Goal: Contribute content: Contribute content

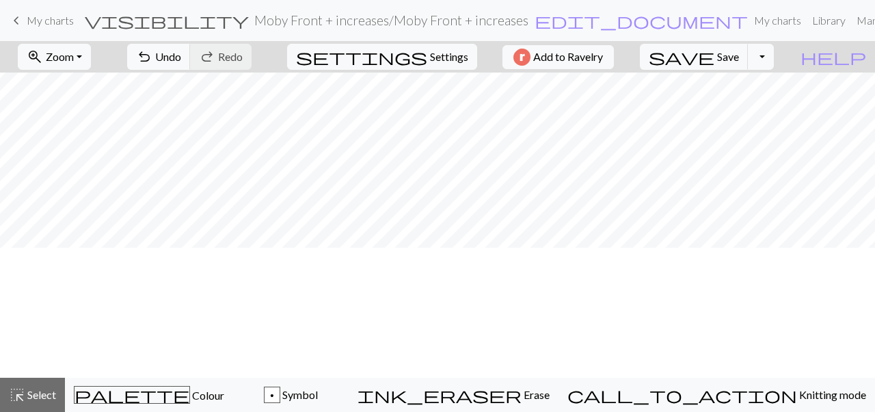
scroll to position [0, 204]
click at [43, 405] on button "highlight_alt Select Select" at bounding box center [32, 394] width 65 height 34
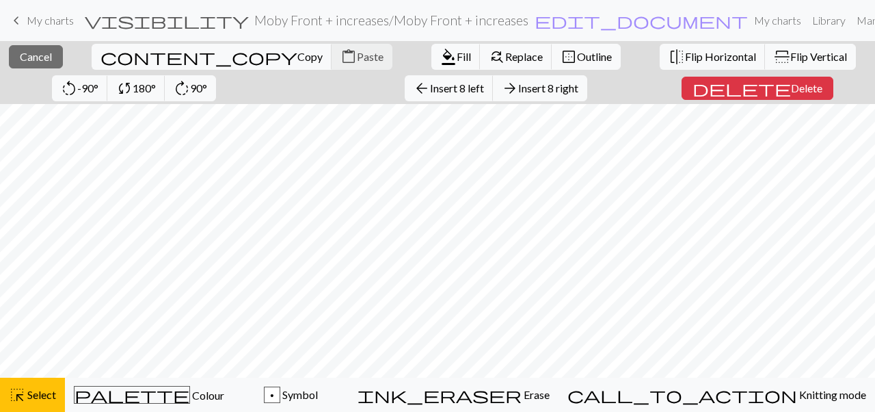
click at [367, 101] on div "close Cancel content_copy Copy content_paste Paste format_color_fill Fill find_…" at bounding box center [437, 72] width 875 height 63
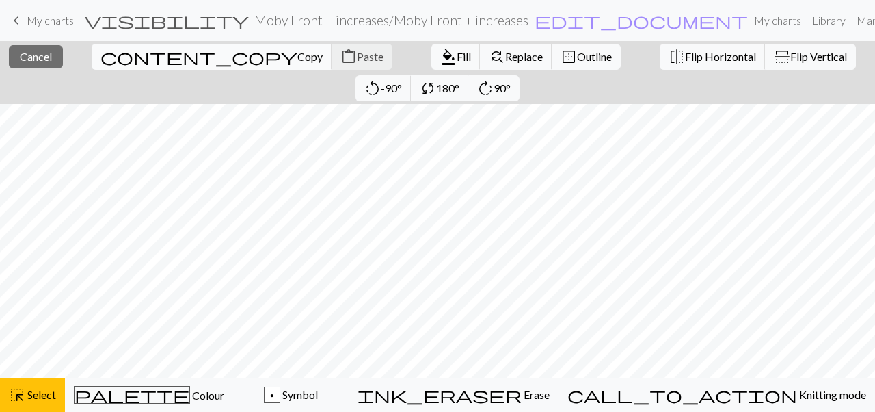
click at [297, 57] on span "Copy" at bounding box center [309, 56] width 25 height 13
click at [297, 53] on span "Copy" at bounding box center [309, 56] width 25 height 13
click at [297, 56] on span "Copy" at bounding box center [309, 56] width 25 height 13
click at [120, 56] on div "Copied Copied" at bounding box center [437, 54] width 875 height 108
click at [112, 49] on button "content_copy Copy" at bounding box center [212, 57] width 241 height 26
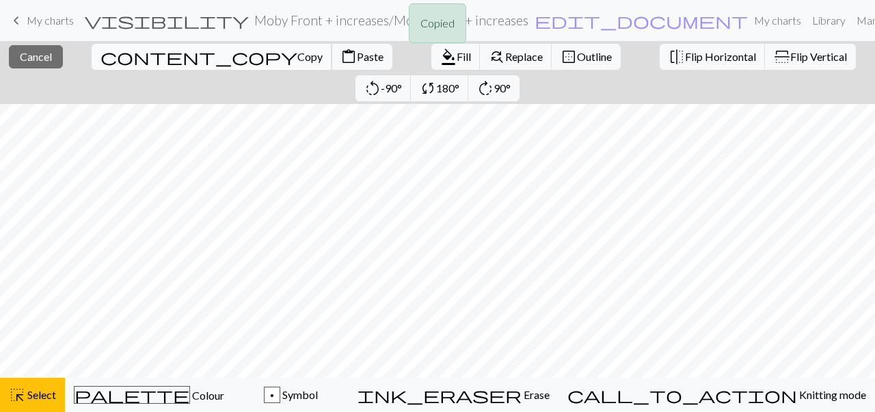
click at [297, 59] on span "Copy" at bounding box center [309, 56] width 25 height 13
click at [116, 59] on div "Copied Copied" at bounding box center [437, 54] width 875 height 108
click at [297, 54] on span "Copy" at bounding box center [309, 56] width 25 height 13
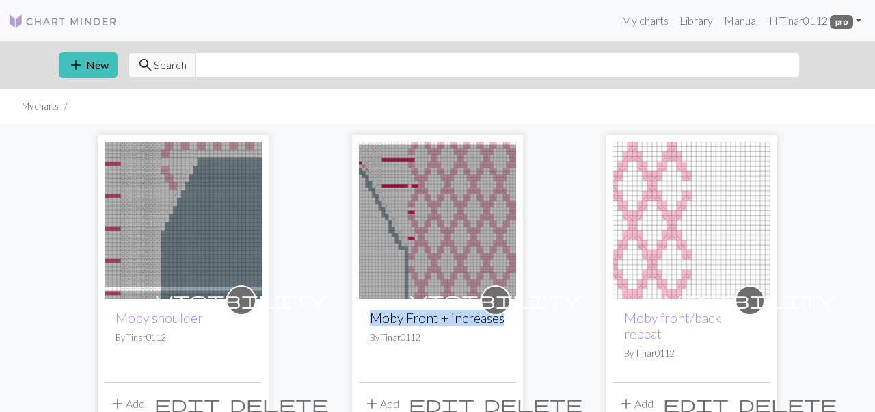
click at [762, 394] on span "delete" at bounding box center [788, 403] width 98 height 19
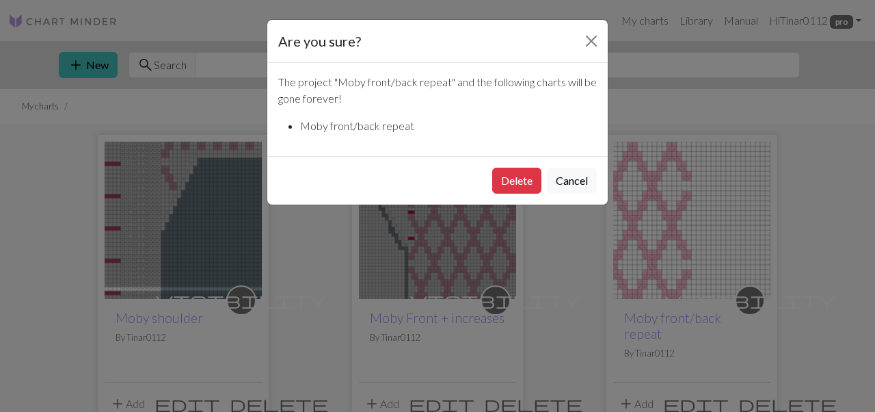
click at [515, 167] on div "Delete Cancel" at bounding box center [437, 180] width 341 height 49
click at [518, 178] on button "Delete" at bounding box center [516, 181] width 49 height 26
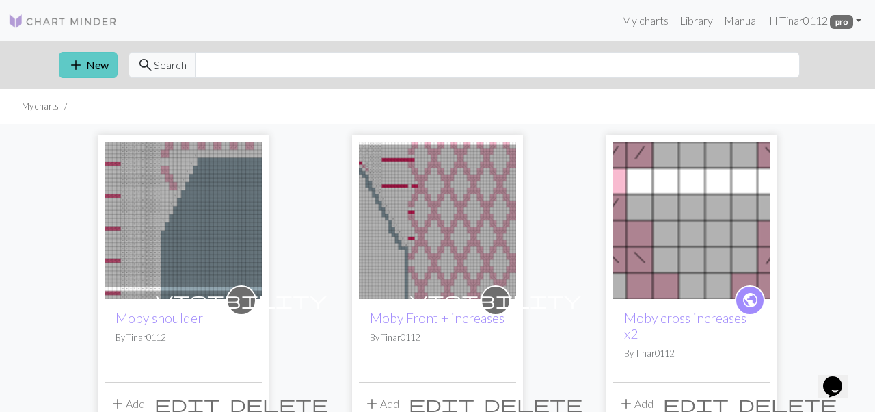
click at [102, 65] on button "add New" at bounding box center [88, 65] width 59 height 26
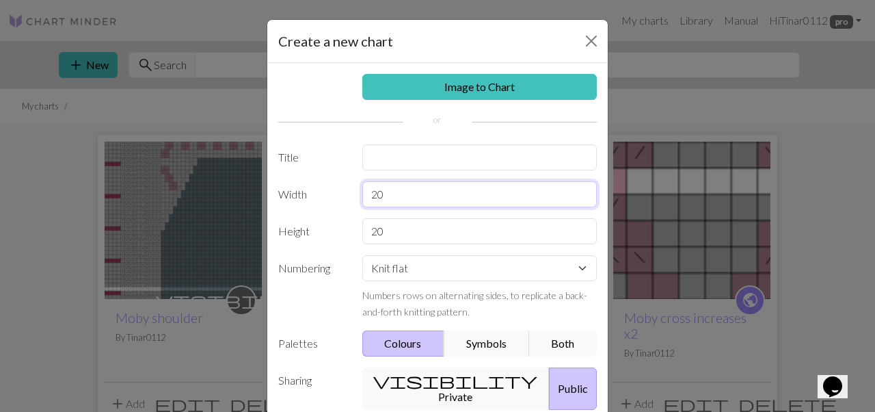
drag, startPoint x: 403, startPoint y: 196, endPoint x: 338, endPoint y: 196, distance: 65.0
click at [338, 196] on div "Width 20" at bounding box center [437, 194] width 335 height 26
type input "32"
drag, startPoint x: 396, startPoint y: 201, endPoint x: 351, endPoint y: 198, distance: 44.6
click at [353, 197] on div "Width 32" at bounding box center [437, 194] width 335 height 26
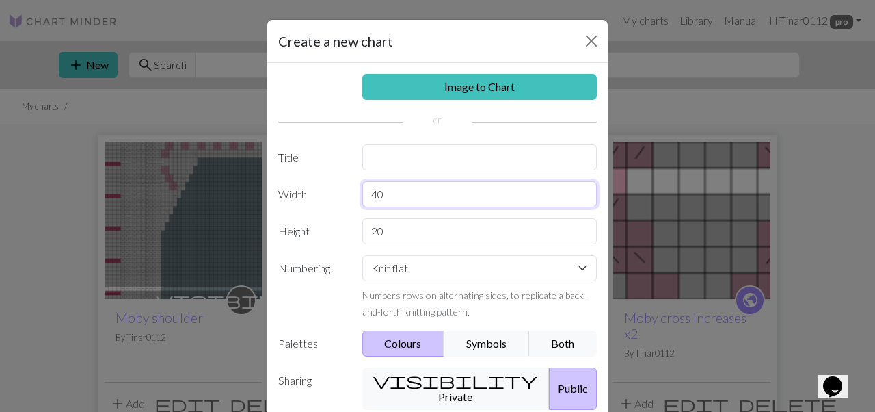
type input "40"
drag, startPoint x: 399, startPoint y: 226, endPoint x: 337, endPoint y: 228, distance: 61.6
click at [337, 228] on div "Height 20" at bounding box center [437, 231] width 335 height 26
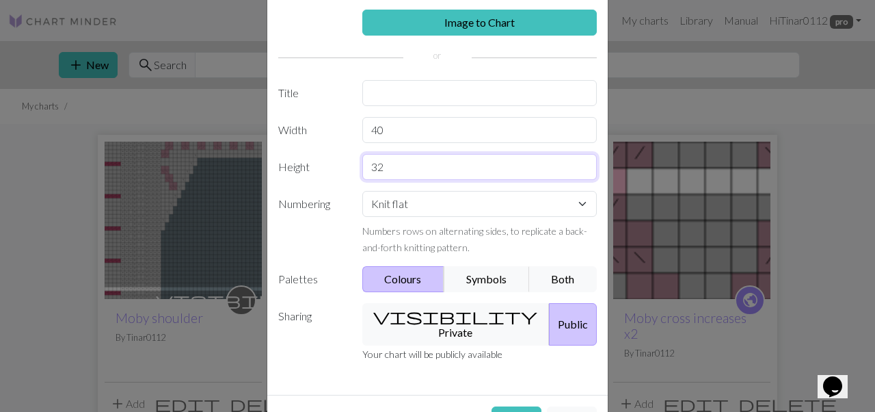
scroll to position [99, 0]
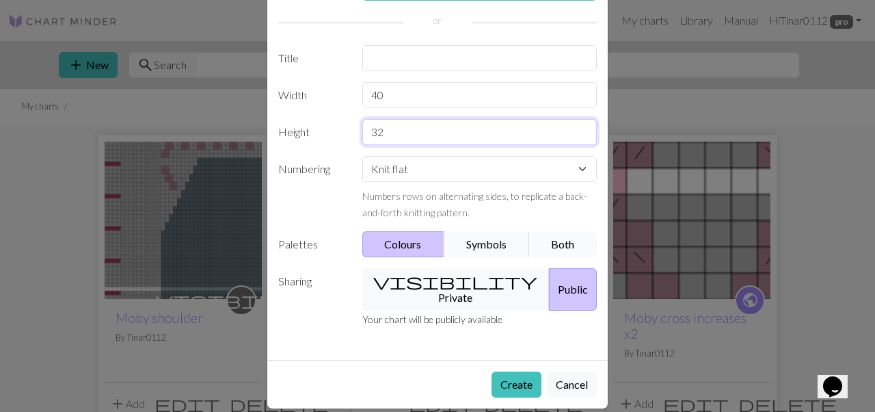
type input "32"
click at [574, 240] on button "Both" at bounding box center [563, 244] width 68 height 26
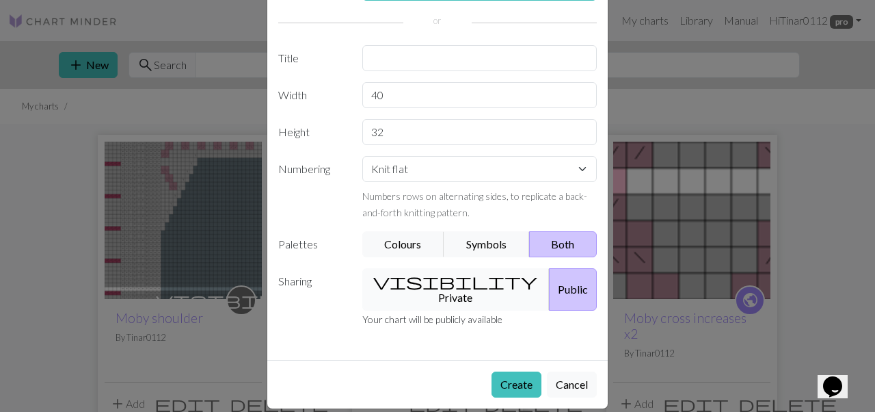
click at [427, 278] on button "visibility Private" at bounding box center [456, 289] width 188 height 42
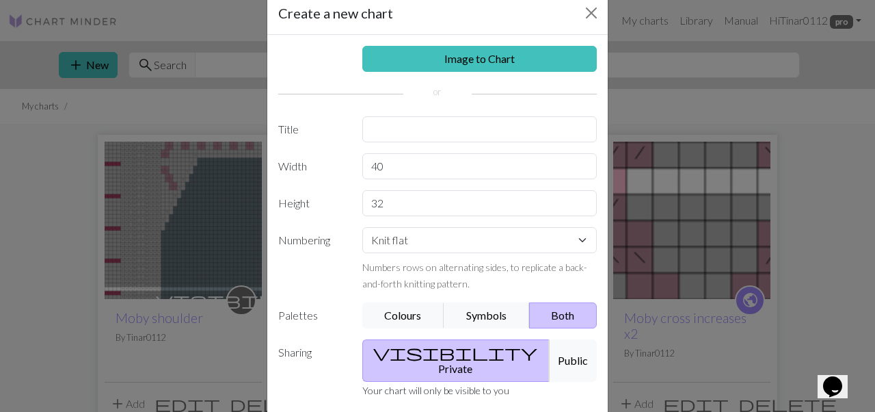
scroll to position [12, 0]
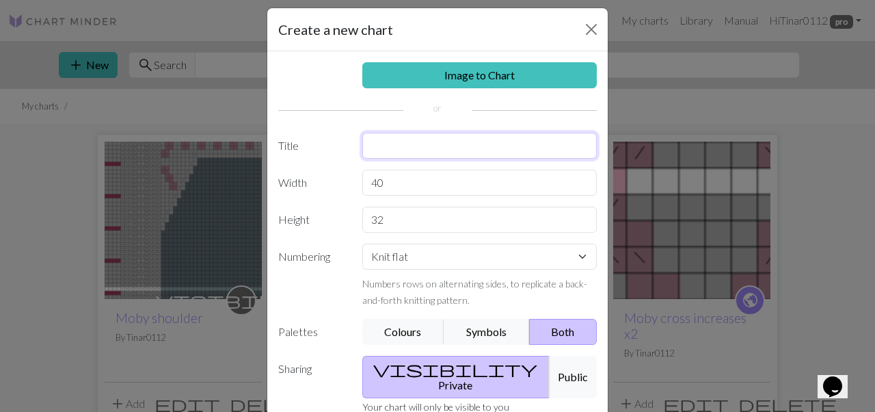
click at [397, 141] on input "text" at bounding box center [479, 146] width 235 height 26
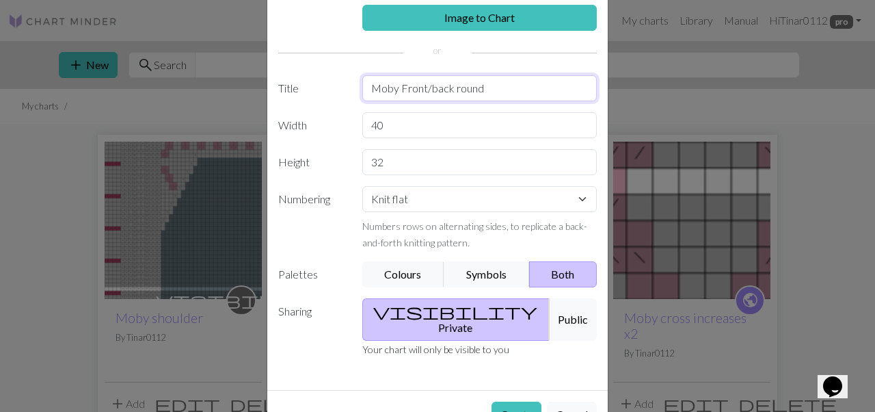
scroll to position [99, 0]
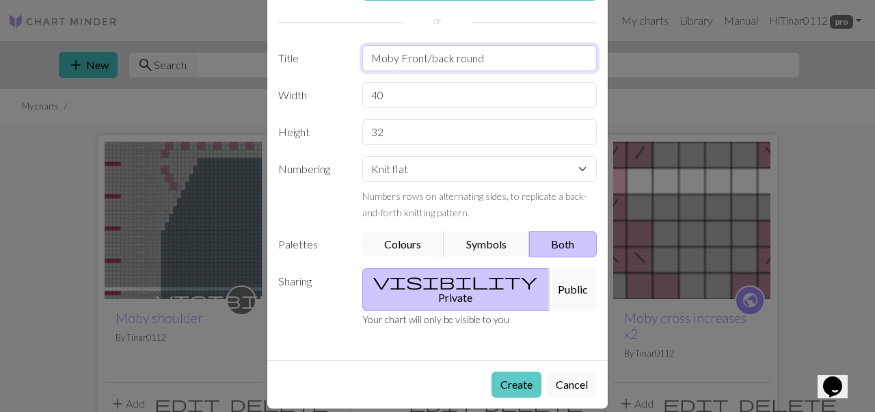
type input "Moby Front/back round"
click at [522, 374] on button "Create" at bounding box center [517, 384] width 50 height 26
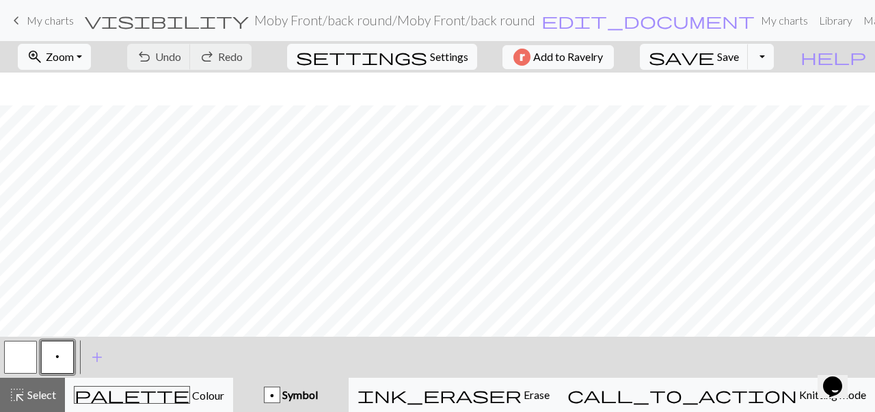
scroll to position [235, 0]
click at [30, 408] on button "highlight_alt Select Select" at bounding box center [32, 394] width 65 height 34
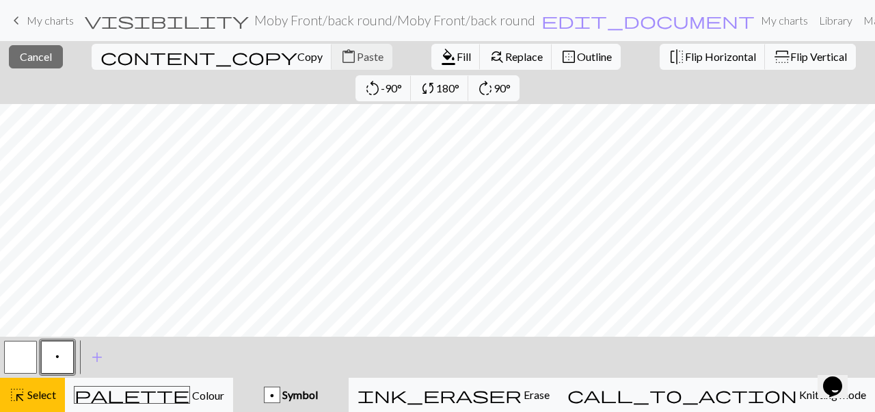
scroll to position [152, 0]
click at [297, 52] on span "Copy" at bounding box center [309, 56] width 25 height 13
click at [357, 57] on span "Paste" at bounding box center [370, 56] width 27 height 13
click at [357, 61] on span "Paste" at bounding box center [370, 56] width 27 height 13
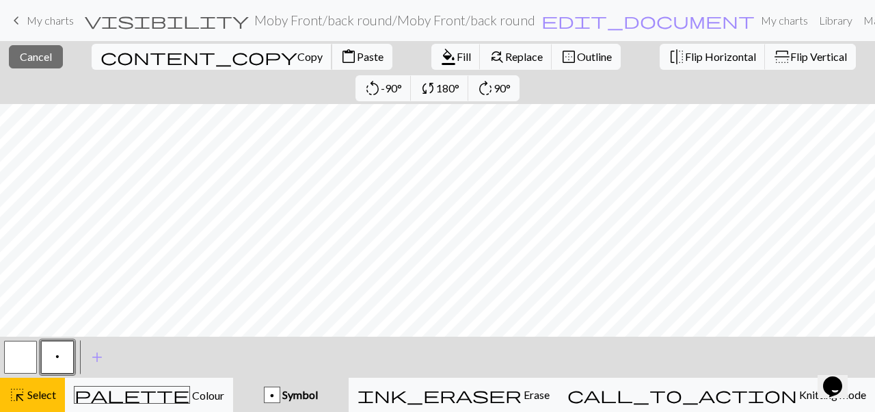
click at [297, 59] on span "Copy" at bounding box center [309, 56] width 25 height 13
click at [41, 62] on span "Cancel" at bounding box center [36, 56] width 32 height 13
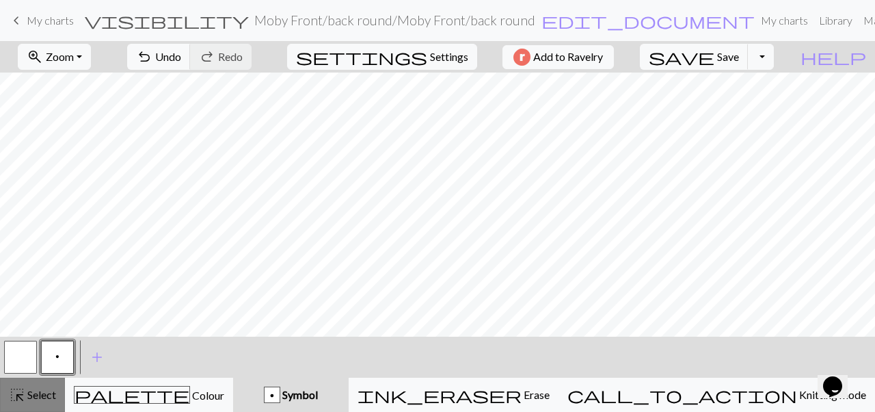
click at [25, 399] on span "Select" at bounding box center [40, 394] width 31 height 13
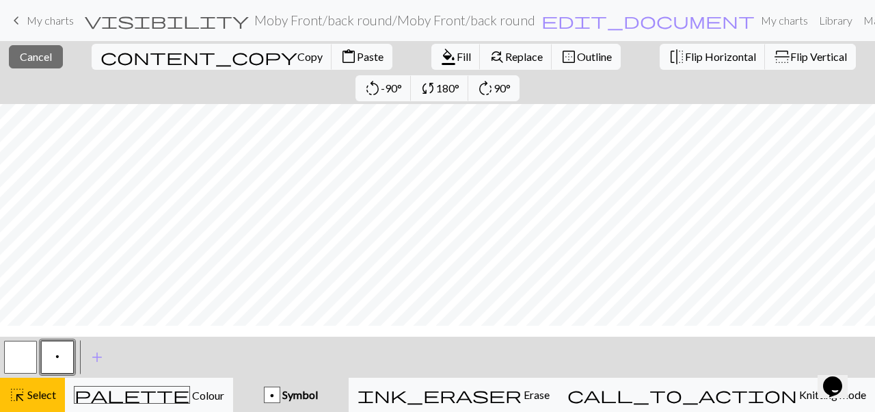
scroll to position [193, 0]
click at [332, 64] on button "content_paste Paste" at bounding box center [362, 57] width 61 height 26
click at [37, 60] on span "Cancel" at bounding box center [36, 56] width 32 height 13
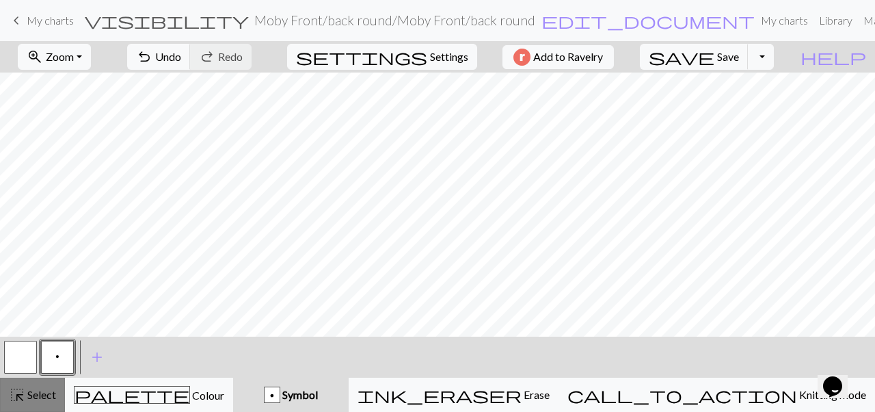
click at [29, 404] on button "highlight_alt Select Select" at bounding box center [32, 394] width 65 height 34
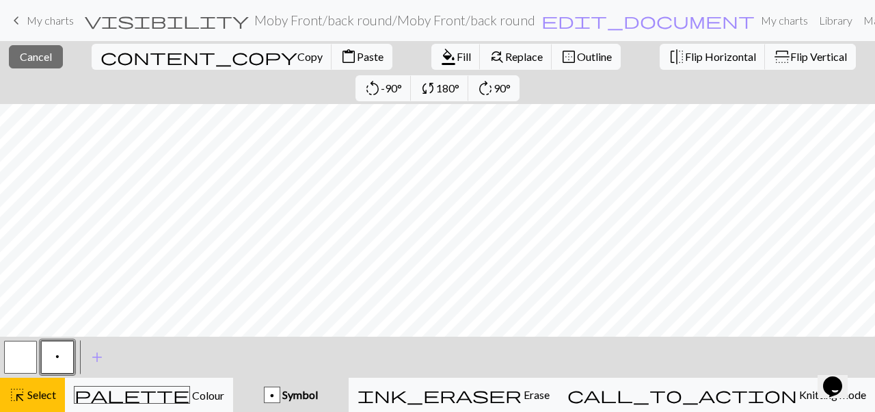
scroll to position [163, 0]
click at [357, 62] on span "Paste" at bounding box center [370, 56] width 27 height 13
click at [505, 59] on span "Replace" at bounding box center [524, 56] width 38 height 13
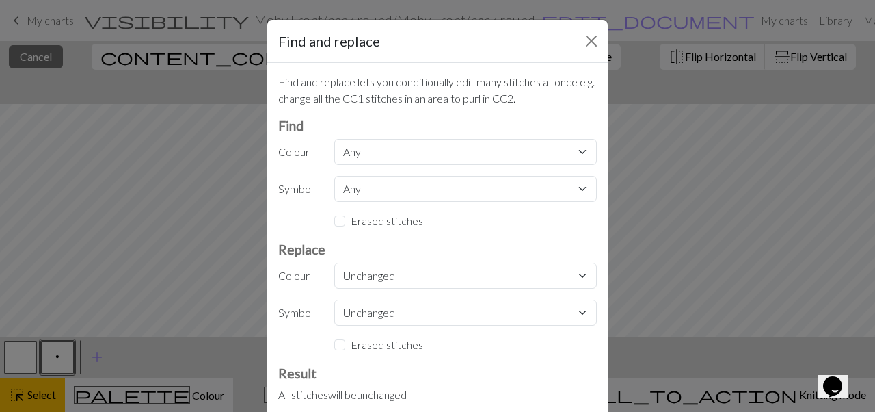
scroll to position [70, 0]
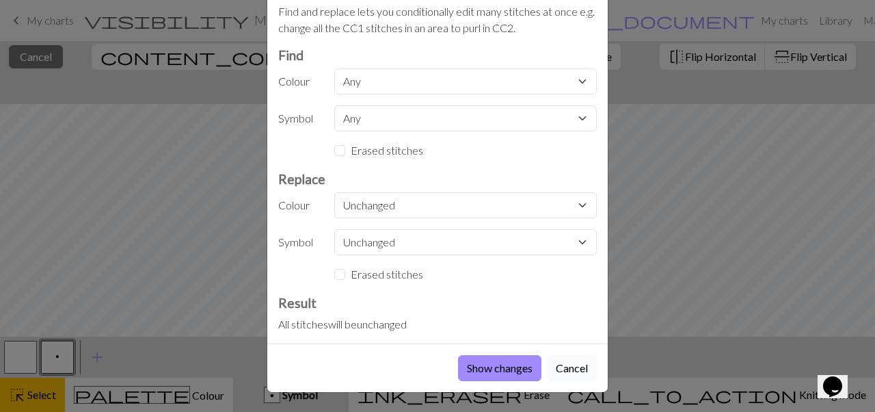
click at [563, 371] on button "Cancel" at bounding box center [572, 368] width 50 height 26
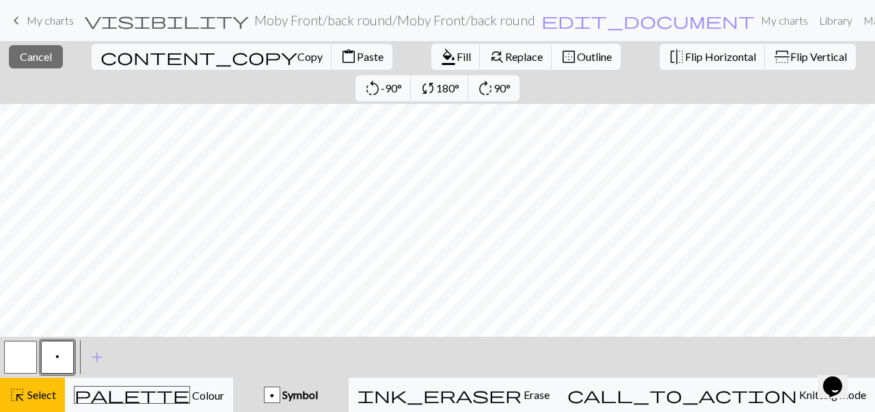
click at [552, 48] on button "border_outer Outline" at bounding box center [586, 57] width 69 height 26
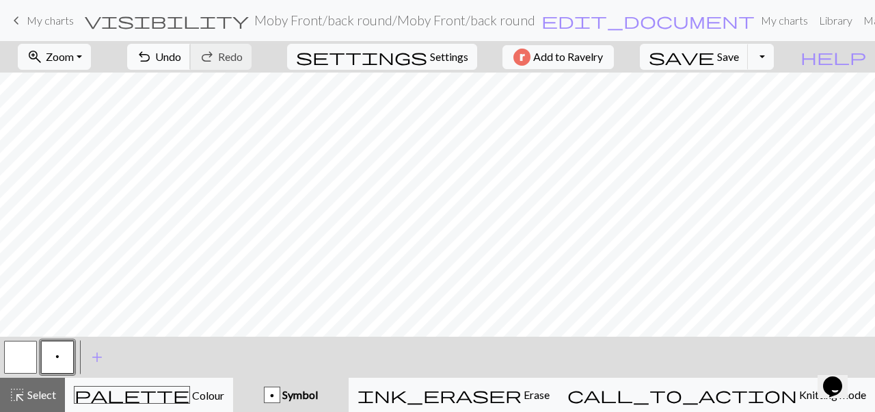
click at [191, 64] on button "undo Undo Undo" at bounding box center [159, 57] width 64 height 26
click at [191, 66] on button "undo Undo Undo" at bounding box center [159, 57] width 64 height 26
click at [43, 378] on button "highlight_alt Select Select" at bounding box center [32, 394] width 65 height 34
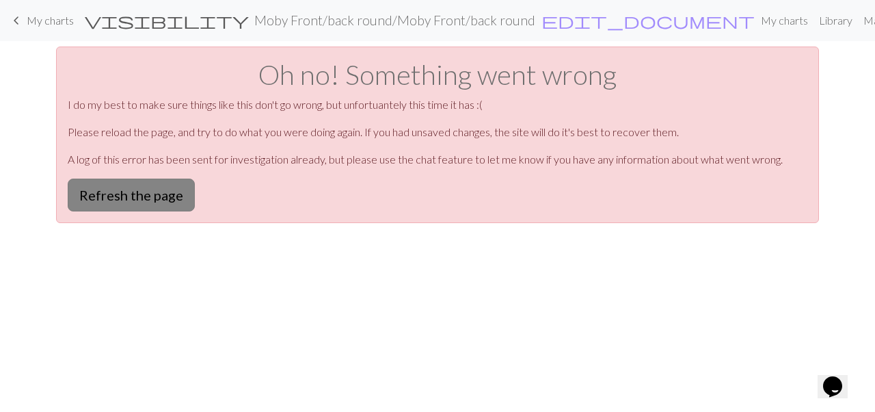
click at [118, 204] on button "Refresh the page" at bounding box center [131, 194] width 127 height 33
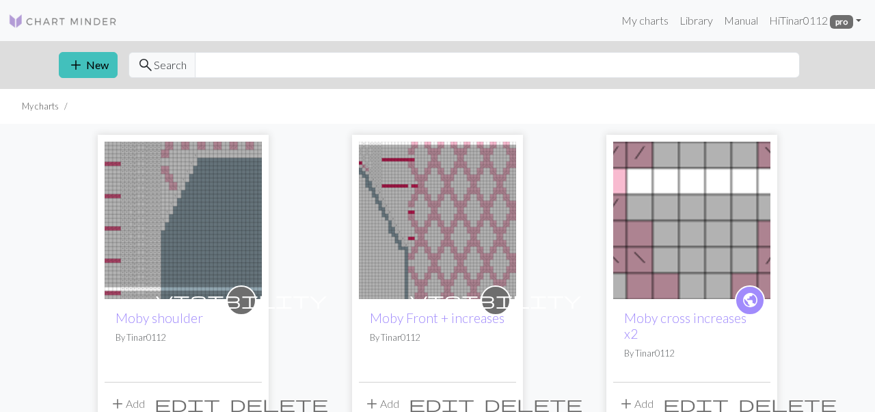
click at [398, 195] on img at bounding box center [437, 220] width 157 height 157
click at [398, 194] on img at bounding box center [437, 220] width 157 height 157
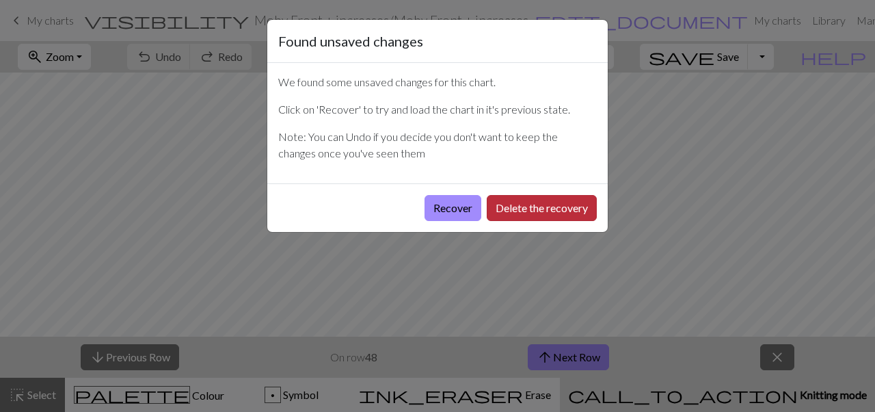
click at [529, 204] on button "Delete the recovery" at bounding box center [542, 208] width 110 height 26
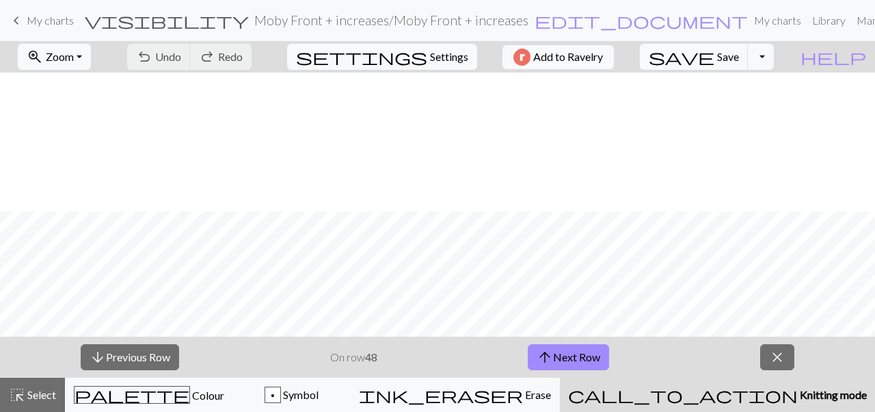
scroll to position [139, 0]
click at [785, 364] on span "close" at bounding box center [777, 356] width 16 height 19
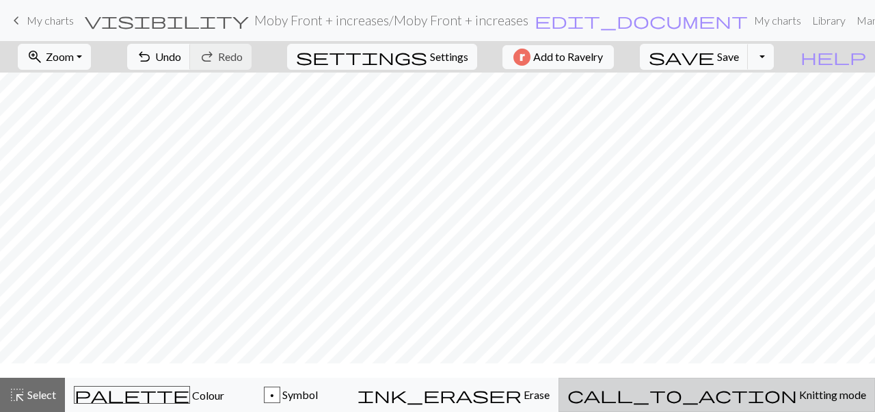
scroll to position [0, 0]
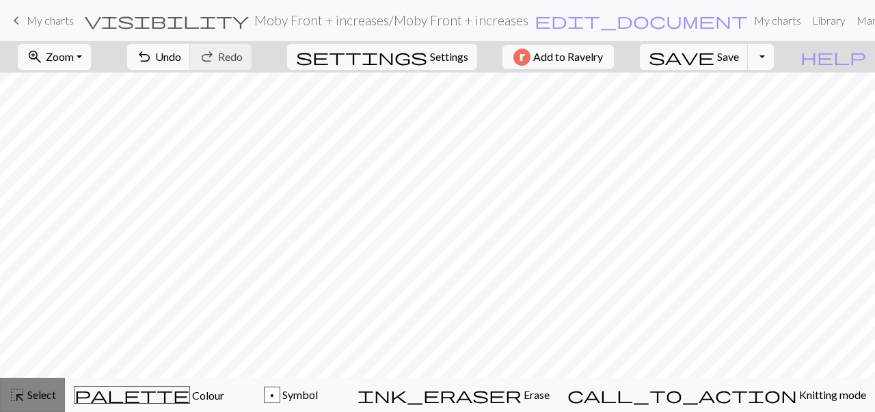
click at [42, 397] on span "Select" at bounding box center [40, 394] width 31 height 13
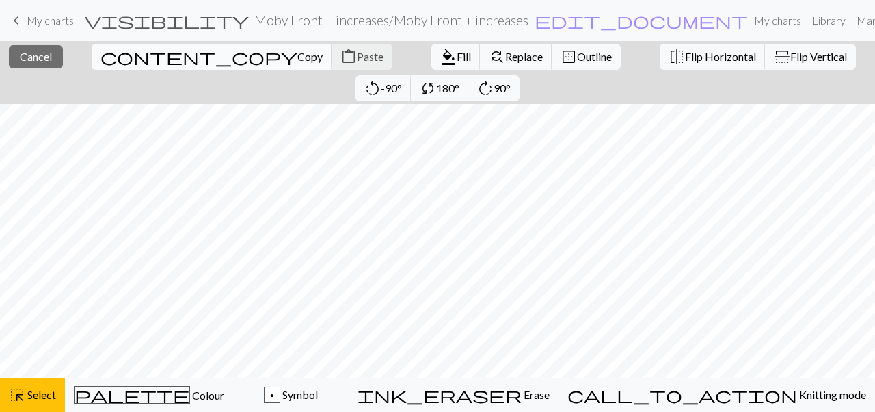
click at [297, 57] on span "Copy" at bounding box center [309, 56] width 25 height 13
click at [297, 51] on span "Copy" at bounding box center [309, 56] width 25 height 13
click at [577, 55] on span "Outline" at bounding box center [594, 56] width 35 height 13
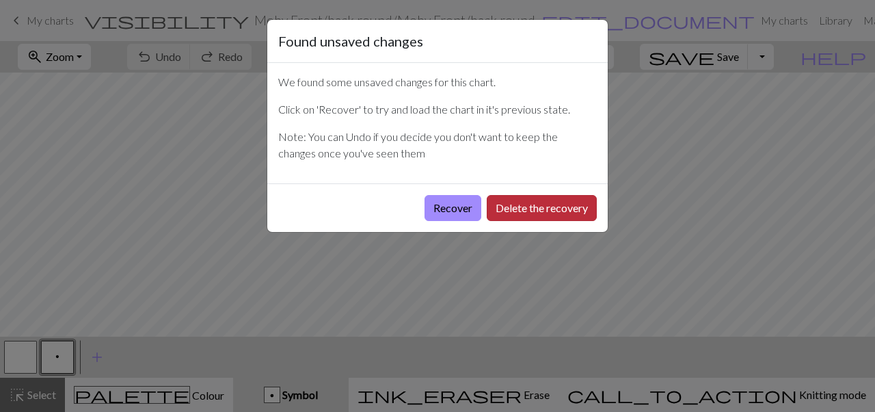
click at [520, 211] on button "Delete the recovery" at bounding box center [542, 208] width 110 height 26
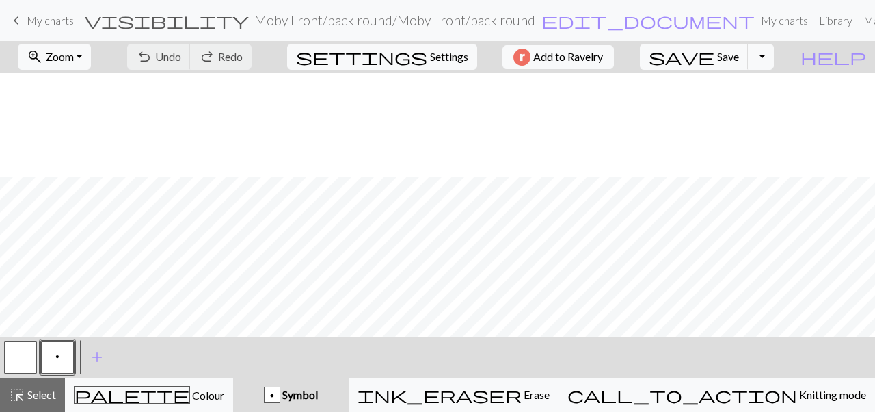
scroll to position [235, 0]
click at [19, 398] on span "highlight_alt" at bounding box center [17, 394] width 16 height 19
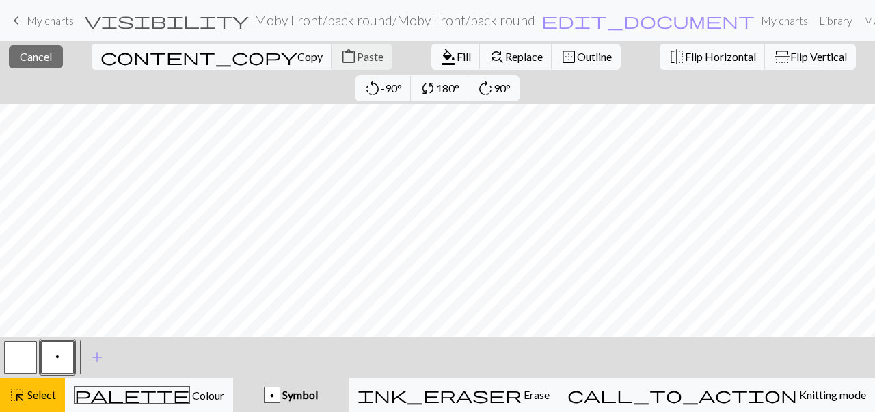
scroll to position [156, 0]
click at [170, 54] on div "content_copy Copy content_paste Paste" at bounding box center [241, 56] width 321 height 31
click at [542, 14] on span "edit_document" at bounding box center [648, 20] width 213 height 19
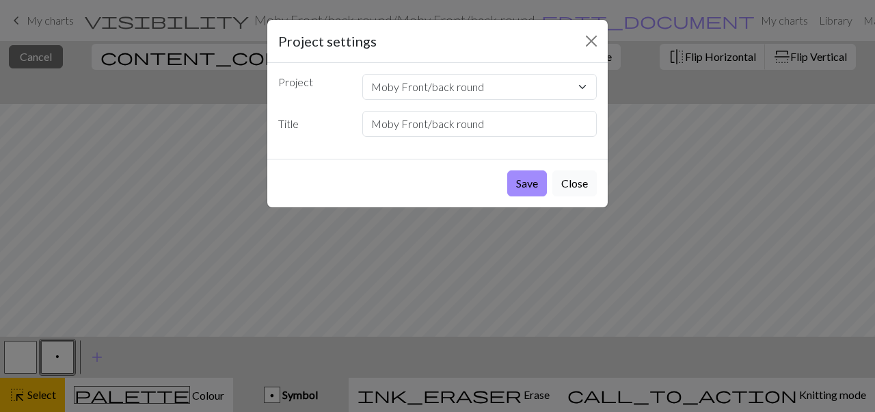
click at [581, 190] on button "Close" at bounding box center [575, 183] width 44 height 26
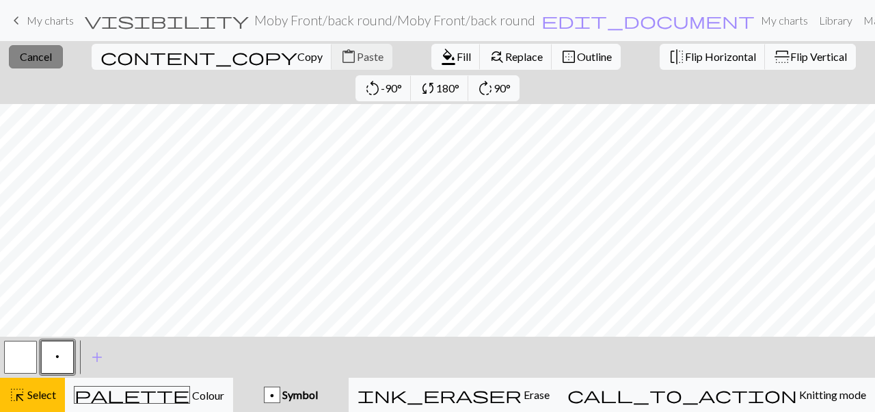
click at [38, 61] on span "Cancel" at bounding box center [36, 56] width 32 height 13
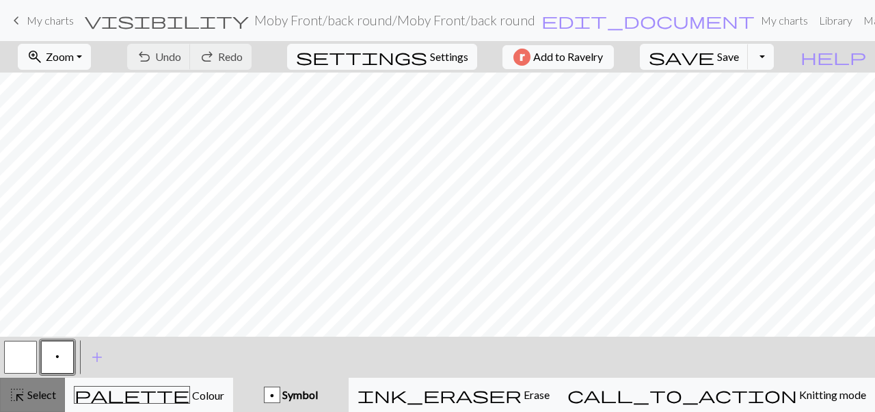
click at [38, 403] on button "highlight_alt Select Select" at bounding box center [32, 394] width 65 height 34
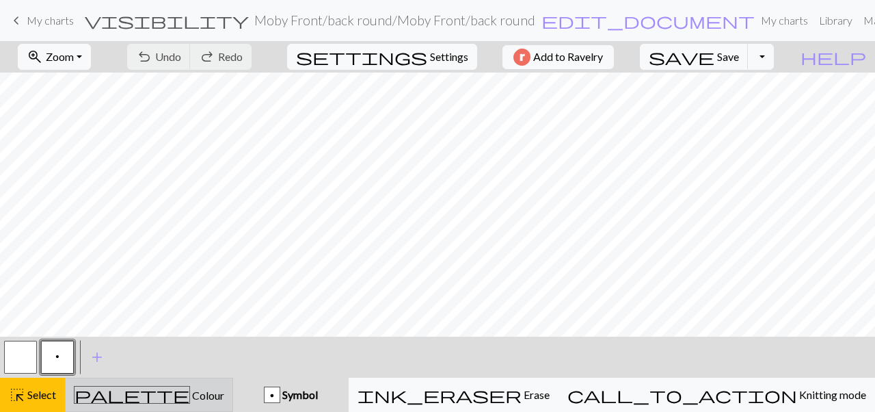
click at [125, 389] on div "palette Colour Colour" at bounding box center [149, 395] width 150 height 18
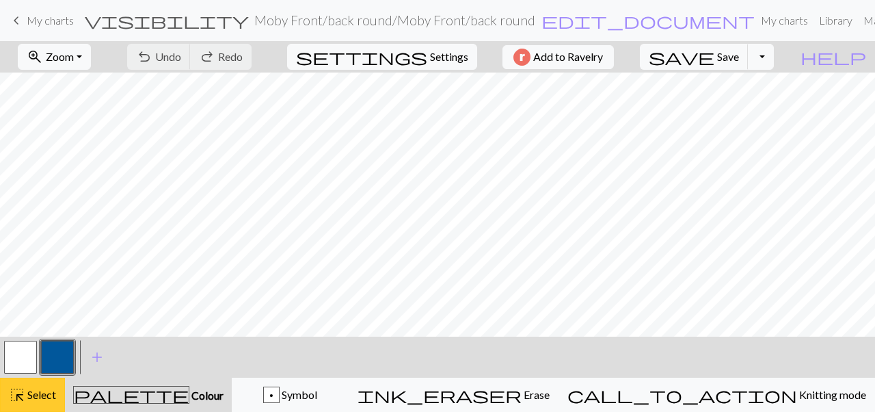
click at [48, 408] on button "highlight_alt Select Select" at bounding box center [32, 394] width 65 height 34
click at [47, 396] on span "Select" at bounding box center [40, 394] width 31 height 13
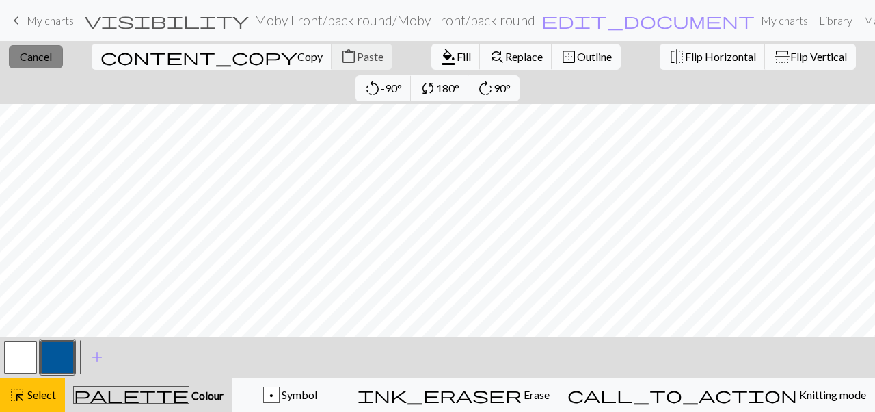
click at [51, 55] on button "close Cancel" at bounding box center [36, 56] width 54 height 23
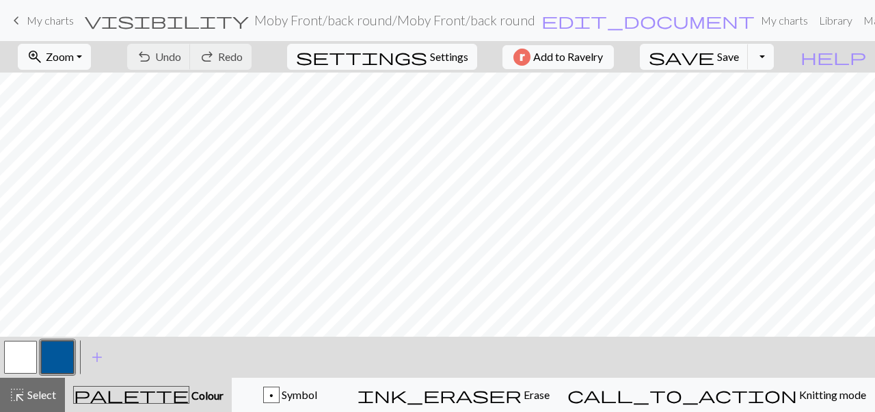
click at [35, 16] on span "My charts" at bounding box center [50, 20] width 47 height 13
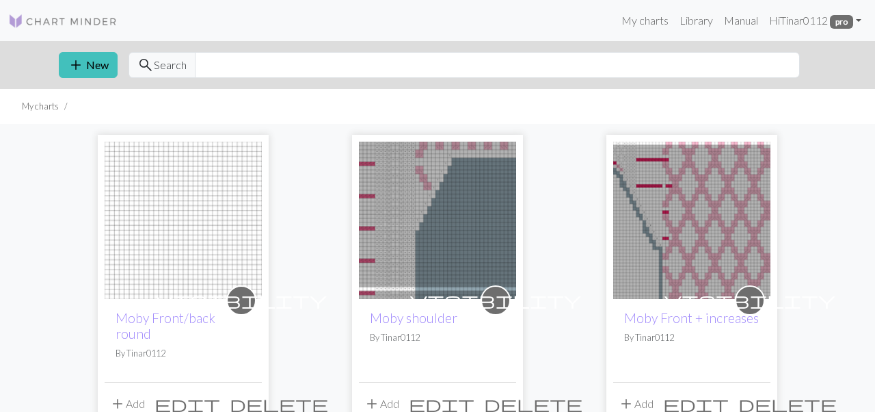
click at [674, 236] on img at bounding box center [691, 220] width 157 height 157
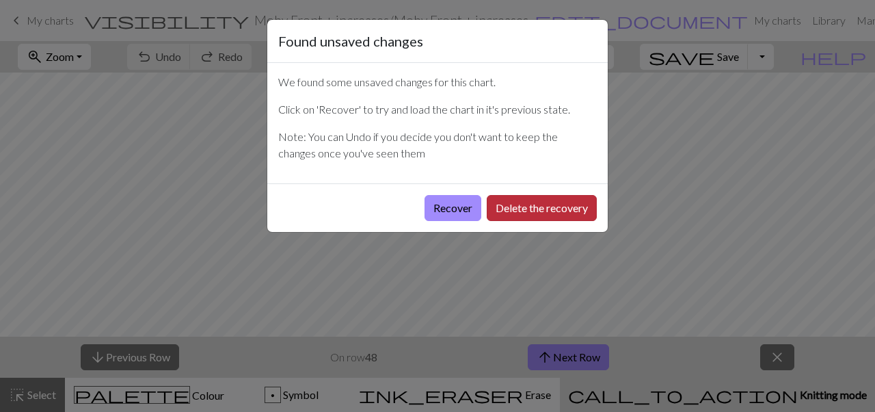
click at [520, 209] on button "Delete the recovery" at bounding box center [542, 208] width 110 height 26
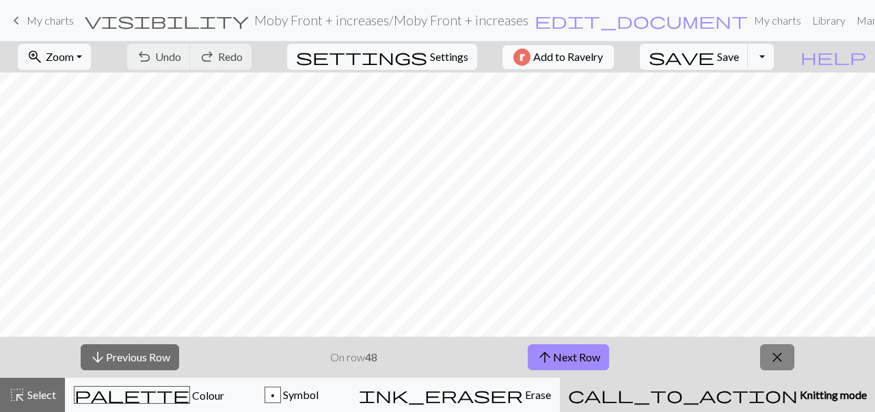
click at [772, 359] on span "close" at bounding box center [777, 356] width 16 height 19
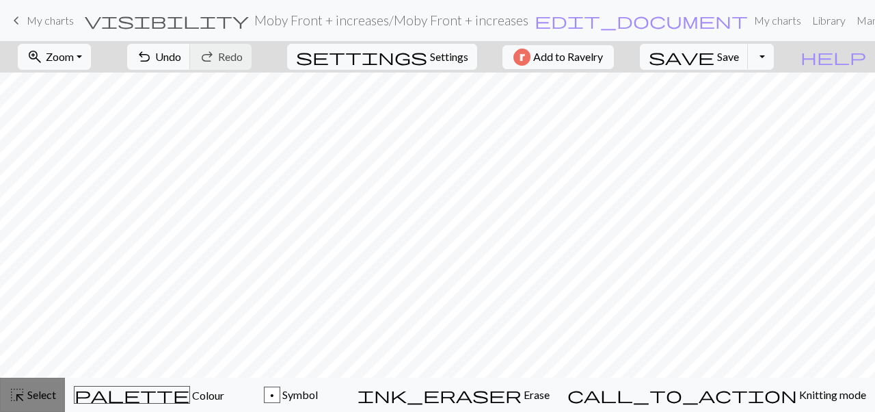
click at [37, 388] on span "Select" at bounding box center [40, 394] width 31 height 13
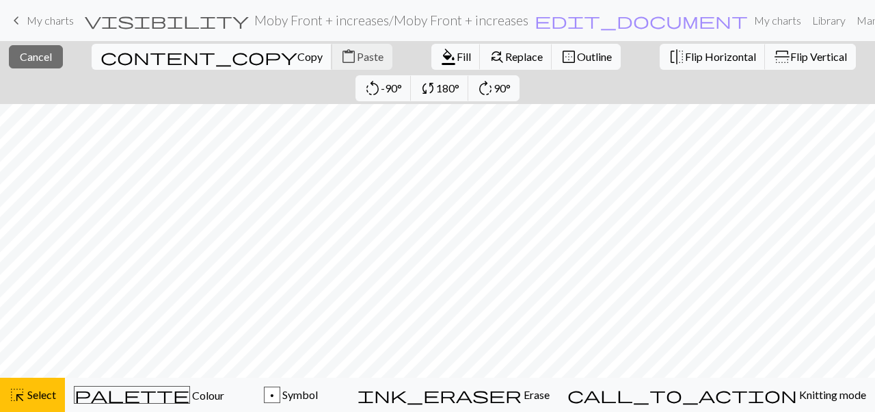
click at [103, 51] on span "content_copy" at bounding box center [199, 56] width 197 height 19
click at [749, 12] on link "My charts" at bounding box center [778, 20] width 58 height 27
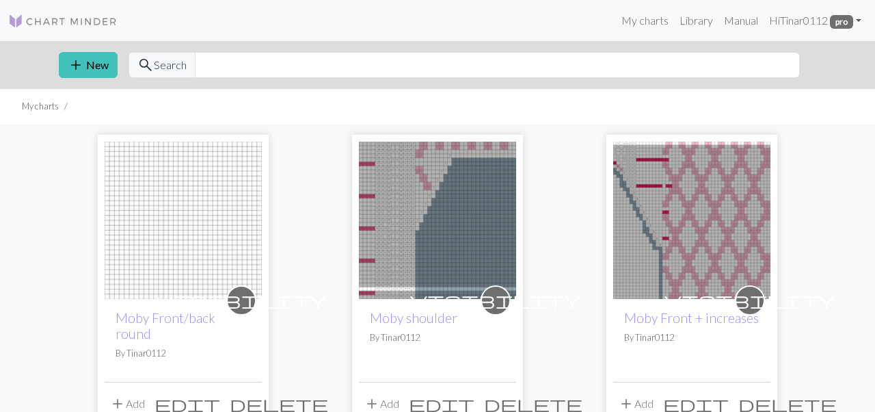
click at [199, 264] on img at bounding box center [183, 220] width 157 height 157
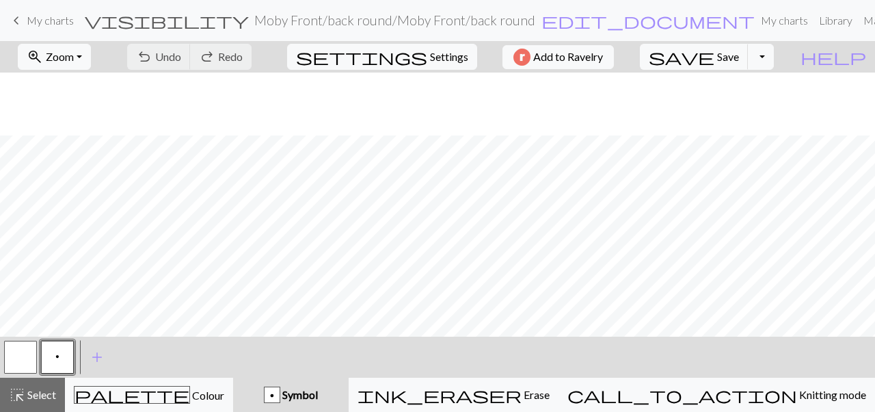
scroll to position [235, 0]
click at [34, 406] on button "highlight_alt Select Select" at bounding box center [32, 394] width 65 height 34
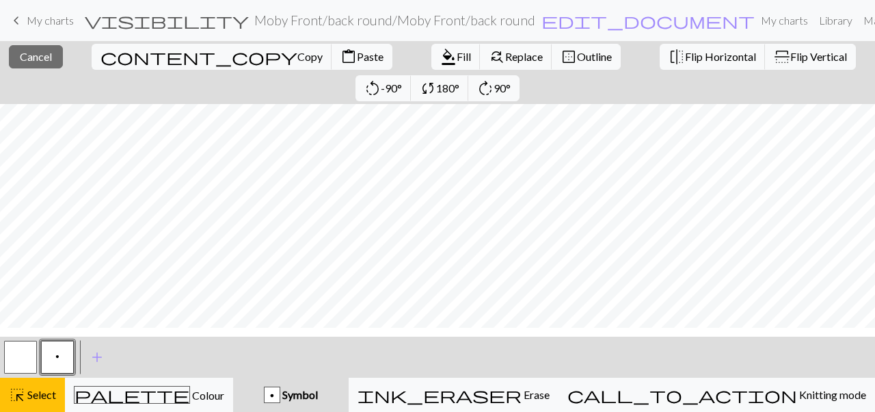
scroll to position [195, 0]
click at [357, 58] on span "Paste" at bounding box center [370, 56] width 27 height 13
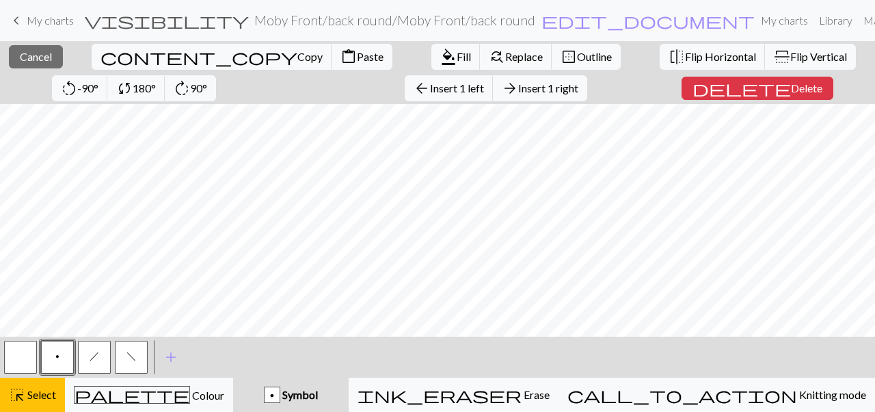
click at [81, 97] on div "close Cancel content_copy Copy content_paste Paste format_color_fill Fill find_…" at bounding box center [437, 226] width 875 height 371
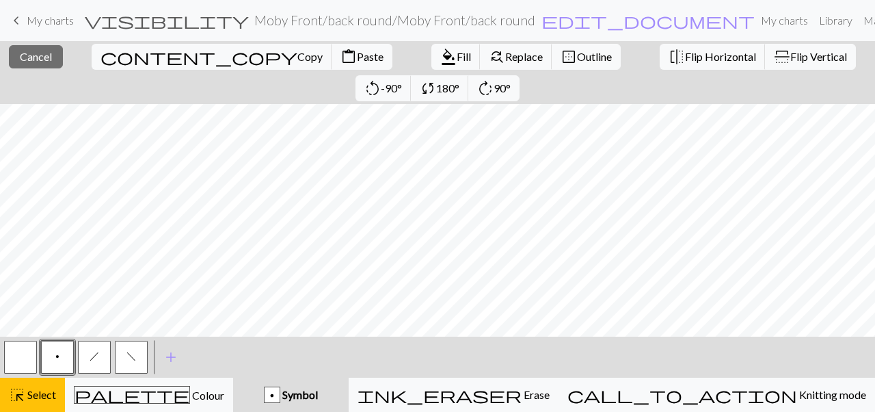
scroll to position [105, 0]
click at [357, 55] on span "Paste" at bounding box center [370, 56] width 27 height 13
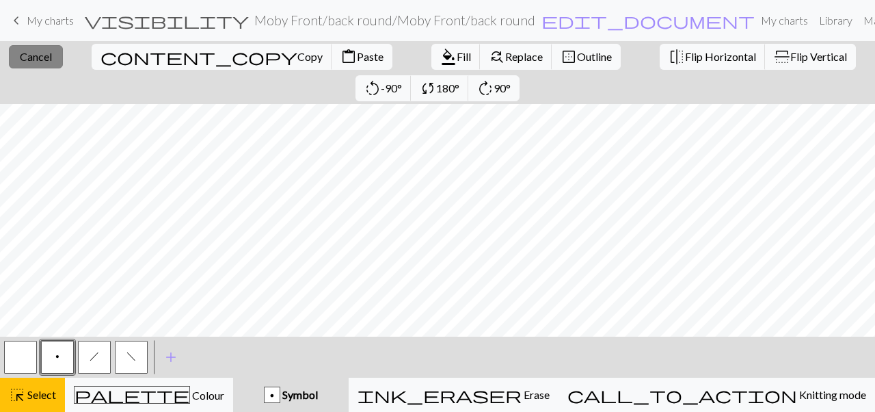
click at [23, 61] on span "Cancel" at bounding box center [36, 56] width 32 height 13
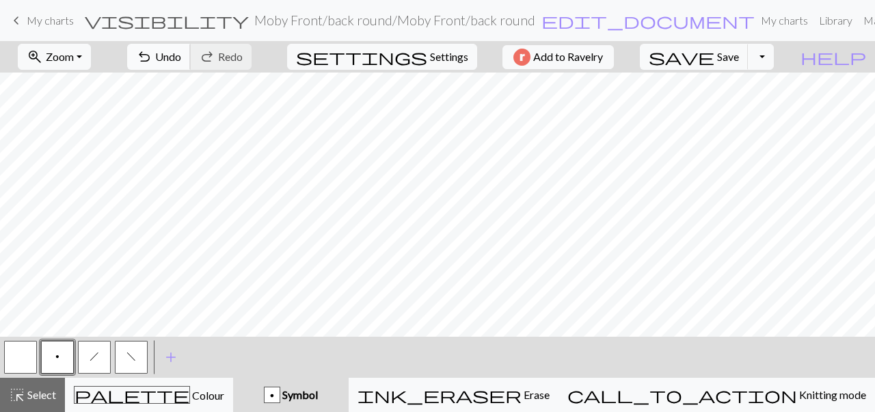
click at [181, 62] on span "Undo" at bounding box center [168, 56] width 26 height 13
click at [16, 391] on span "highlight_alt" at bounding box center [17, 394] width 16 height 19
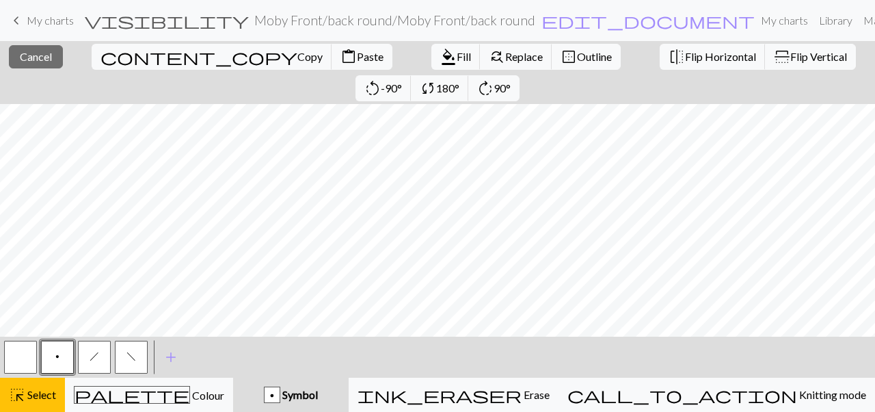
scroll to position [174, 0]
click at [357, 60] on span "Paste" at bounding box center [370, 56] width 27 height 13
click at [38, 55] on span "Cancel" at bounding box center [36, 56] width 32 height 13
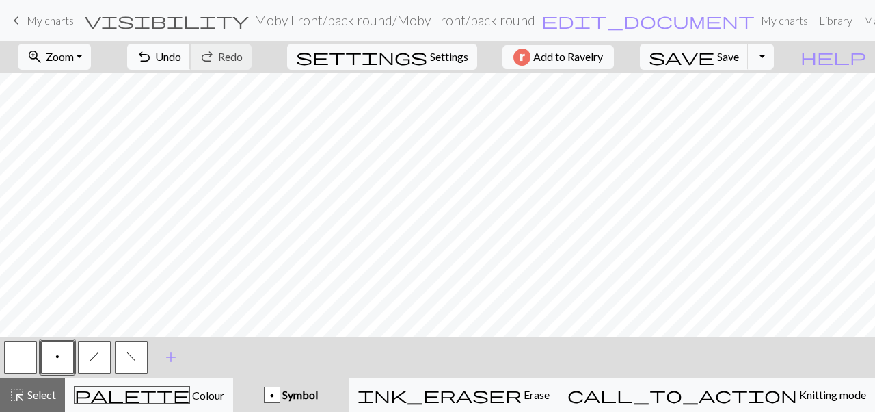
click at [152, 60] on span "undo" at bounding box center [144, 56] width 16 height 19
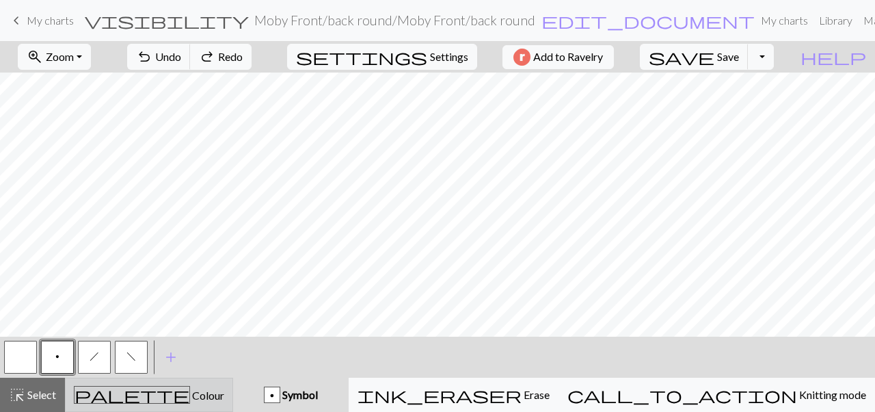
click at [190, 392] on span "Colour" at bounding box center [207, 394] width 34 height 13
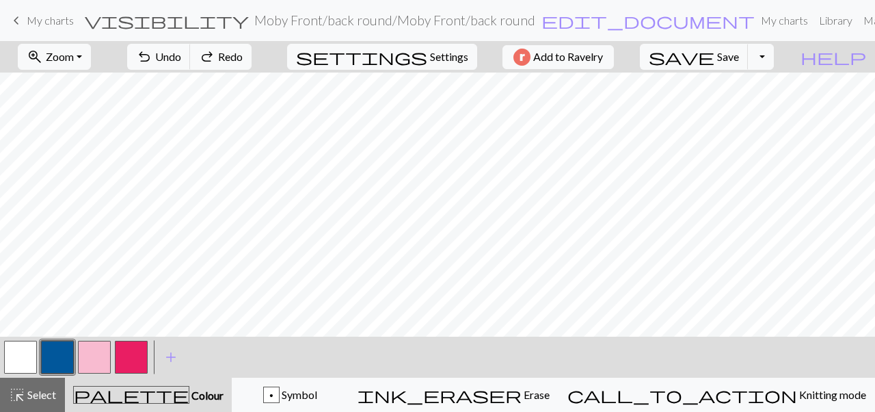
click at [96, 356] on button "button" at bounding box center [94, 357] width 33 height 33
click at [143, 406] on button "palette Colour Colour" at bounding box center [148, 394] width 167 height 34
click at [148, 387] on span "palette" at bounding box center [131, 394] width 115 height 19
click at [189, 392] on span "Colour" at bounding box center [206, 394] width 34 height 13
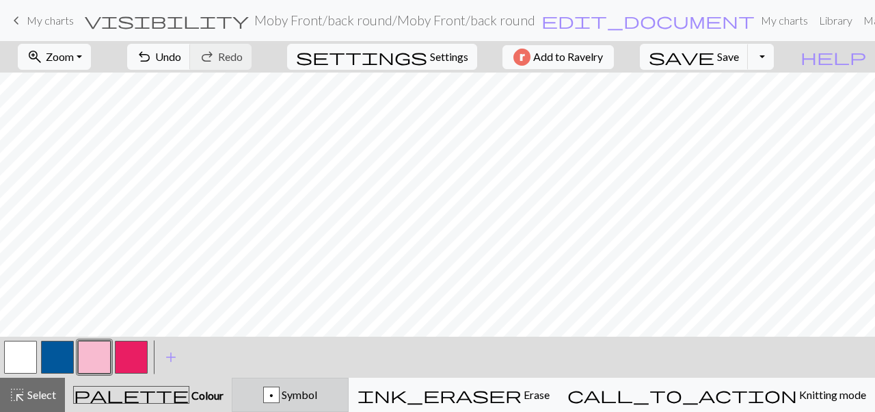
click at [337, 397] on div "p Symbol" at bounding box center [290, 394] width 99 height 16
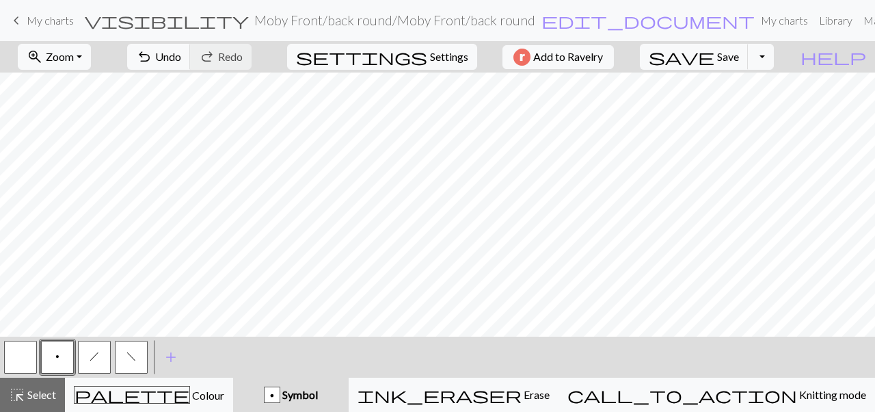
click at [97, 356] on span "h" at bounding box center [95, 356] width 10 height 11
click at [126, 357] on button "f" at bounding box center [131, 357] width 33 height 33
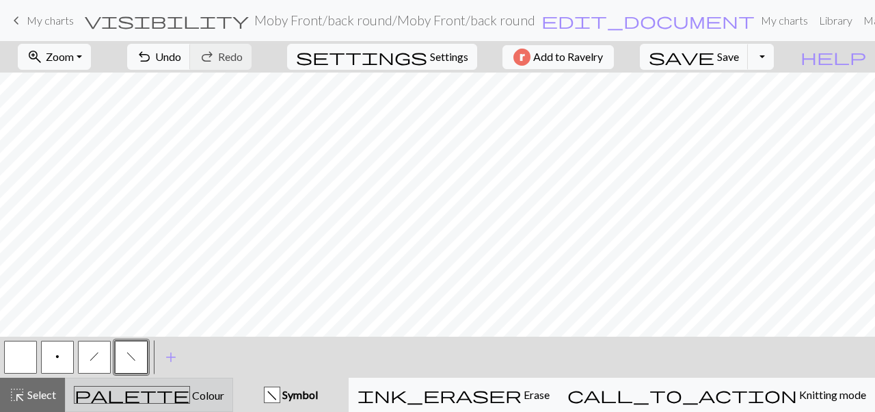
click at [190, 398] on span "Colour" at bounding box center [207, 394] width 34 height 13
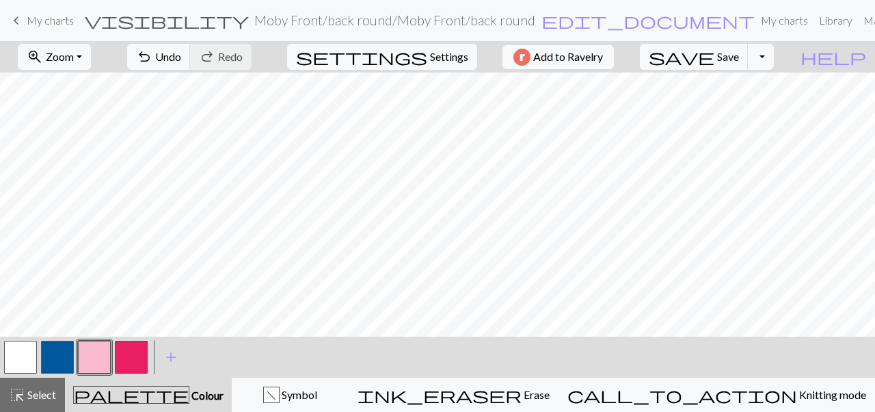
click at [99, 359] on button "button" at bounding box center [94, 357] width 33 height 33
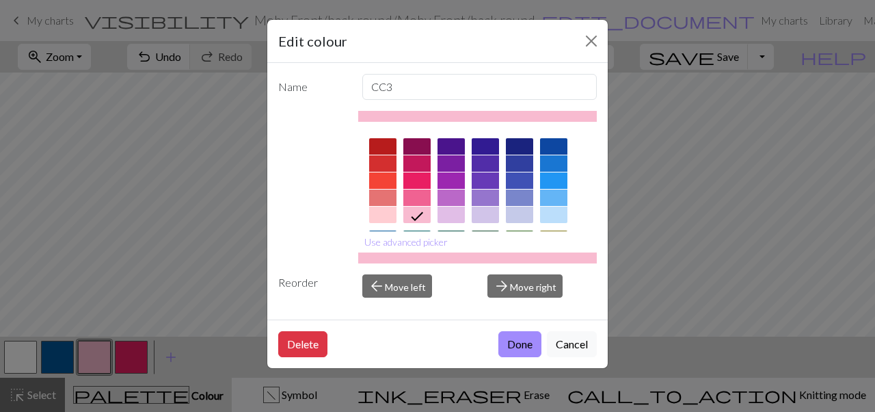
click at [555, 343] on button "Cancel" at bounding box center [572, 344] width 50 height 26
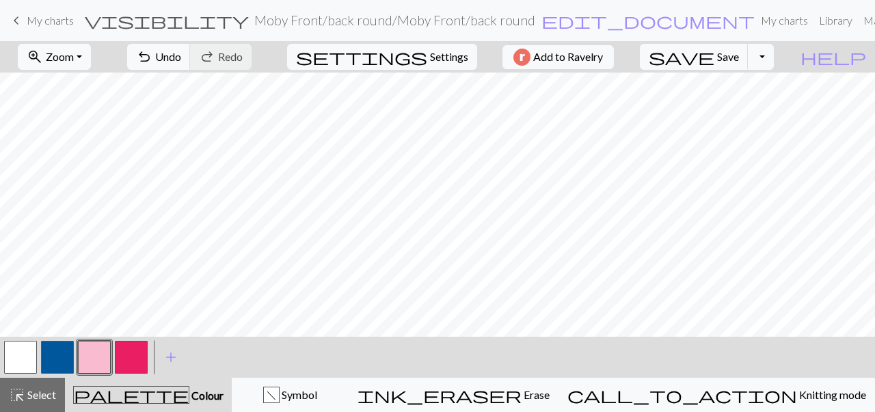
scroll to position [198, 0]
click at [23, 347] on button "button" at bounding box center [20, 357] width 33 height 33
click at [43, 396] on span "Select" at bounding box center [40, 394] width 31 height 13
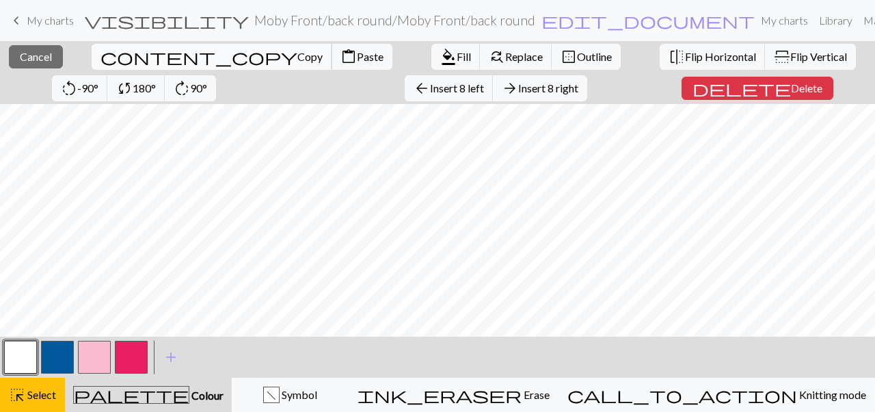
click at [297, 55] on span "Copy" at bounding box center [309, 56] width 25 height 13
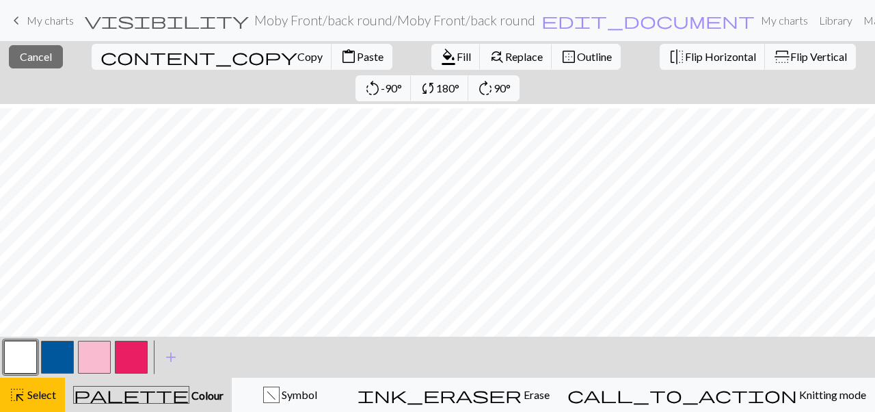
scroll to position [235, 0]
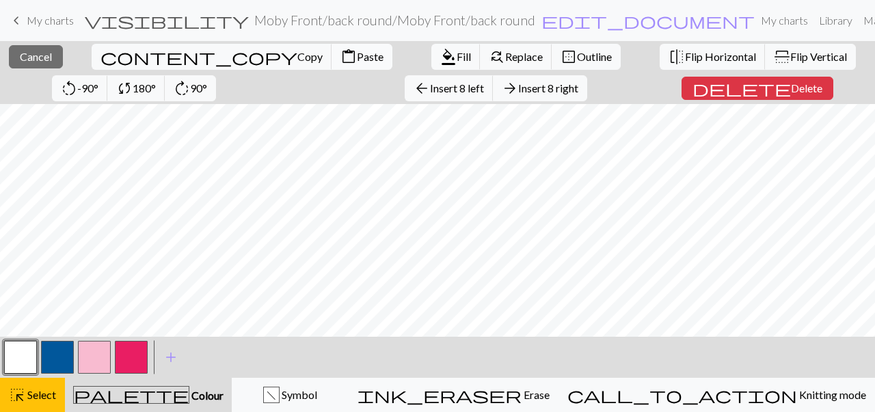
click at [341, 55] on span "content_paste" at bounding box center [349, 56] width 16 height 19
click at [34, 66] on button "close Cancel" at bounding box center [36, 56] width 54 height 23
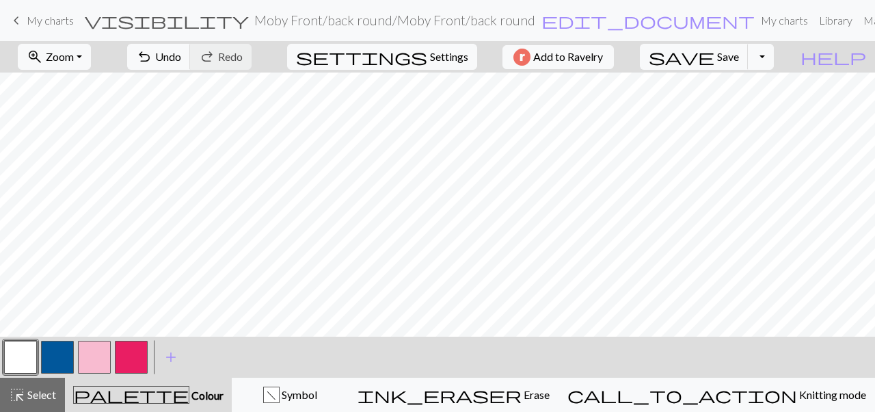
click at [118, 347] on button "button" at bounding box center [131, 357] width 33 height 33
click at [97, 354] on button "button" at bounding box center [94, 357] width 33 height 33
click at [17, 357] on button "button" at bounding box center [20, 357] width 33 height 33
click at [315, 401] on div "f Symbol" at bounding box center [290, 394] width 99 height 16
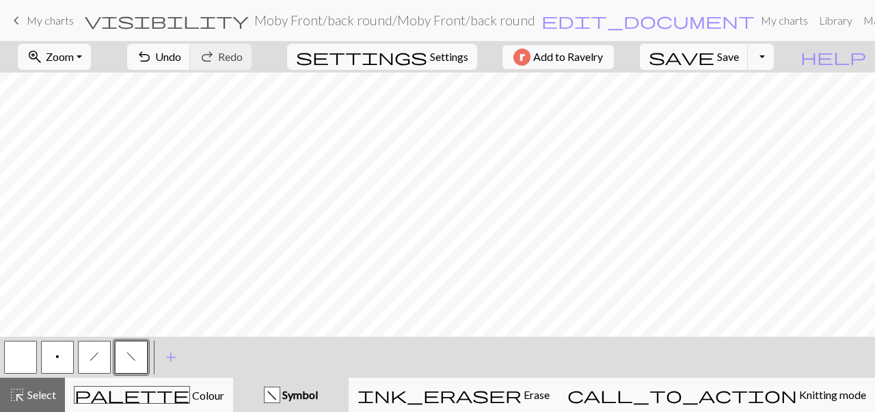
click at [86, 358] on button "h" at bounding box center [94, 357] width 33 height 33
click at [122, 353] on button "f" at bounding box center [131, 357] width 33 height 33
click at [23, 356] on button "button" at bounding box center [20, 357] width 33 height 33
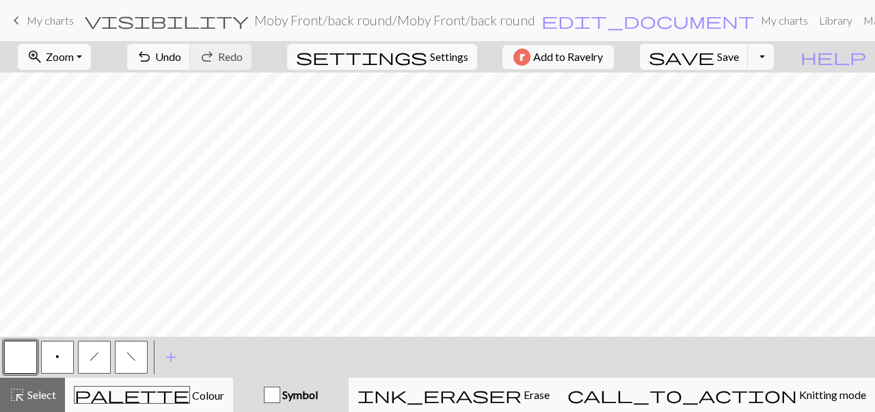
click at [16, 360] on button "button" at bounding box center [20, 357] width 33 height 33
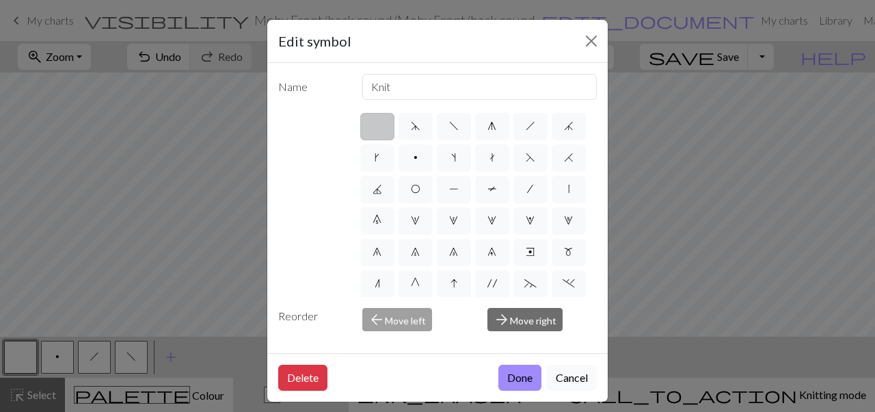
click at [572, 381] on button "Cancel" at bounding box center [572, 377] width 50 height 26
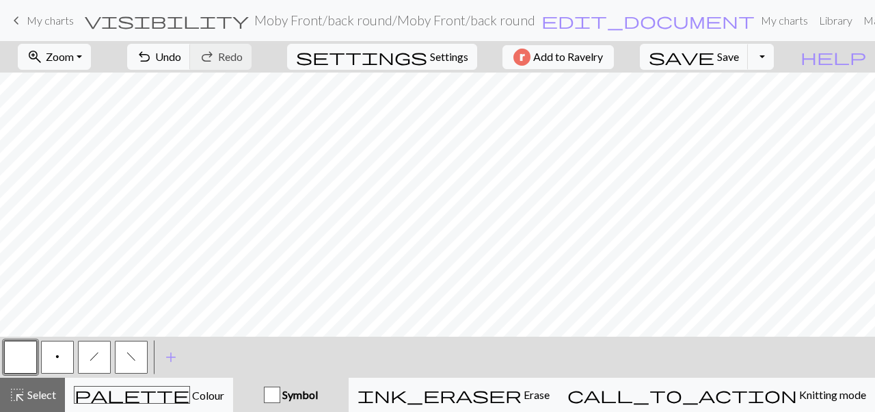
click at [109, 354] on button "h" at bounding box center [94, 357] width 33 height 33
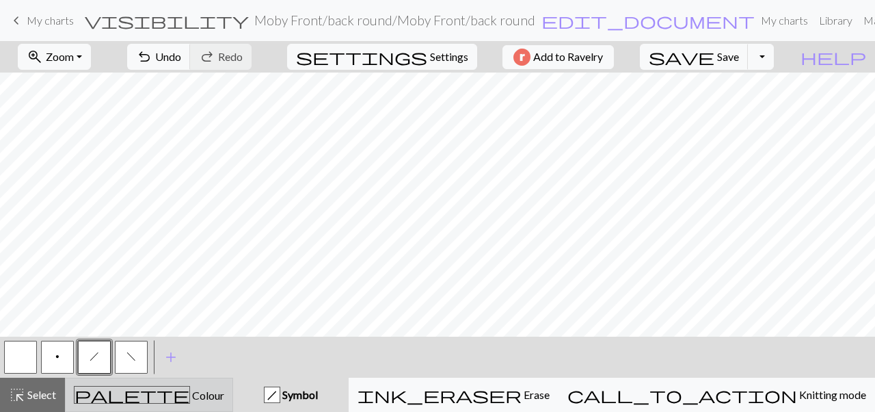
click at [225, 404] on button "palette Colour Colour" at bounding box center [149, 394] width 168 height 34
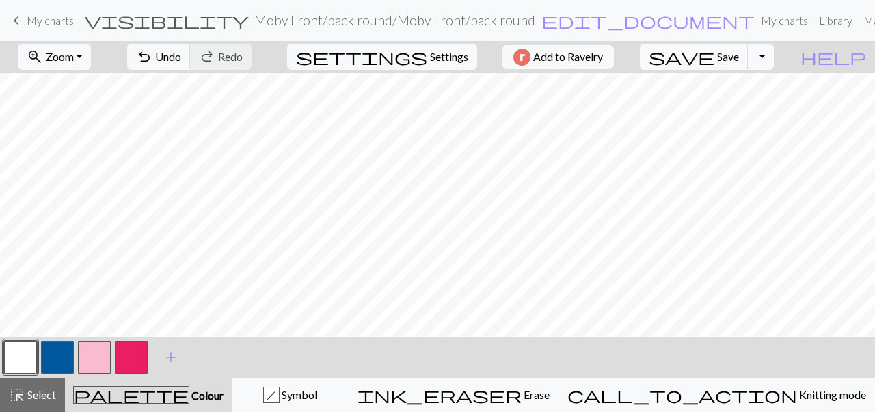
click at [105, 343] on button "button" at bounding box center [94, 357] width 33 height 33
click at [33, 355] on button "button" at bounding box center [20, 357] width 33 height 33
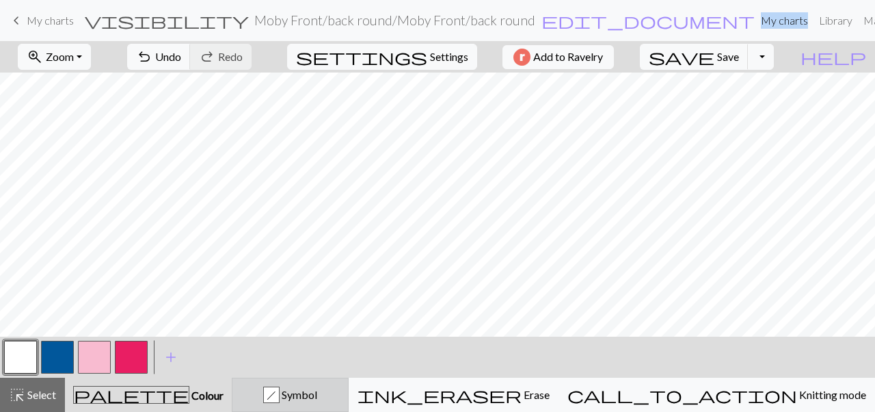
click at [308, 401] on div "h Symbol" at bounding box center [290, 394] width 99 height 16
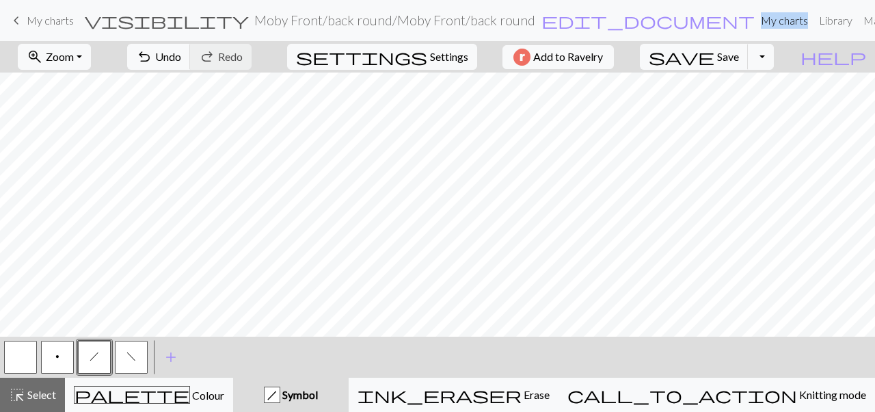
click at [120, 365] on button "f" at bounding box center [131, 357] width 33 height 33
click at [13, 406] on button "highlight_alt Select Select" at bounding box center [32, 394] width 65 height 34
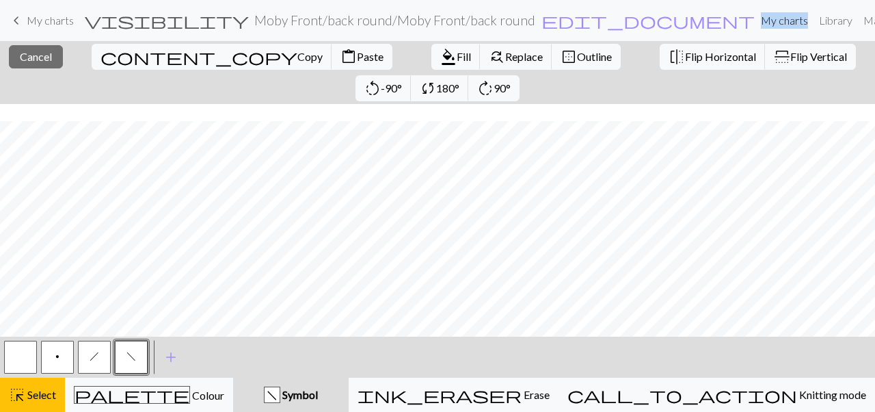
scroll to position [235, 0]
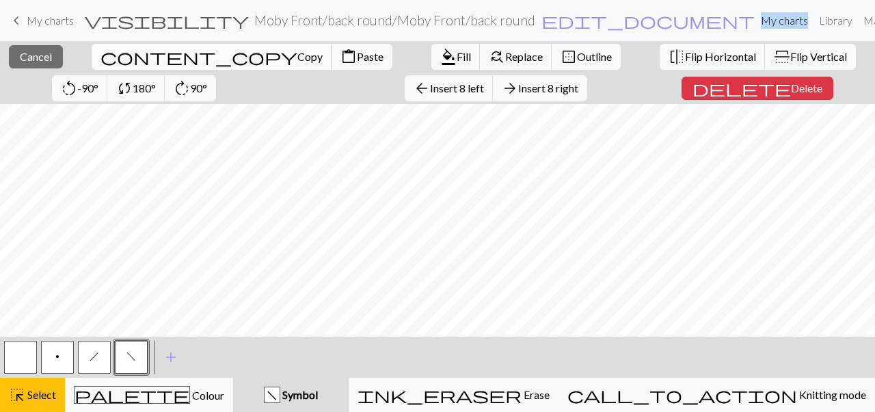
click at [297, 56] on span "Copy" at bounding box center [309, 56] width 25 height 13
click at [518, 94] on span "Insert 8 right" at bounding box center [548, 87] width 60 height 13
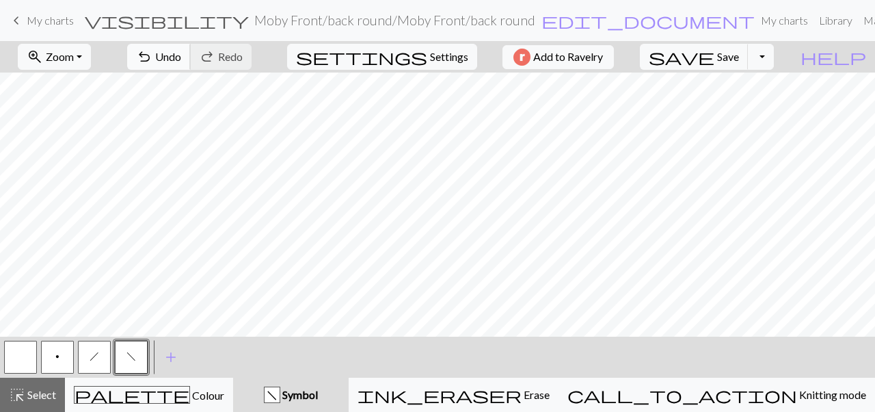
click at [181, 58] on span "Undo" at bounding box center [168, 56] width 26 height 13
click at [36, 395] on span "Select" at bounding box center [40, 394] width 31 height 13
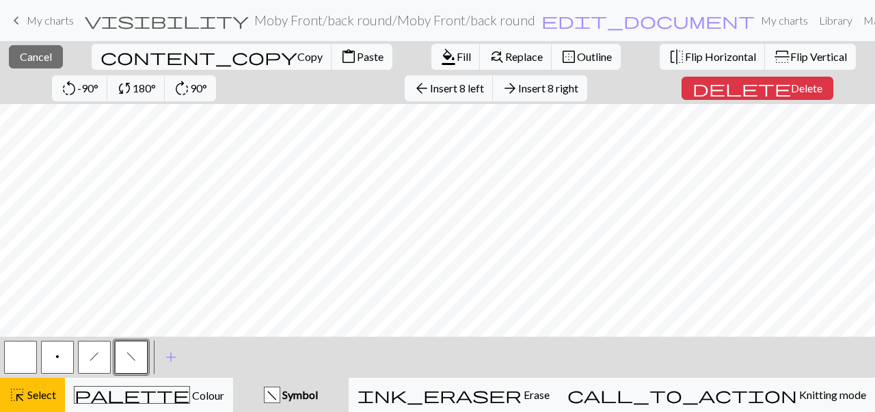
scroll to position [267, 0]
click at [357, 55] on span "Paste" at bounding box center [370, 56] width 27 height 13
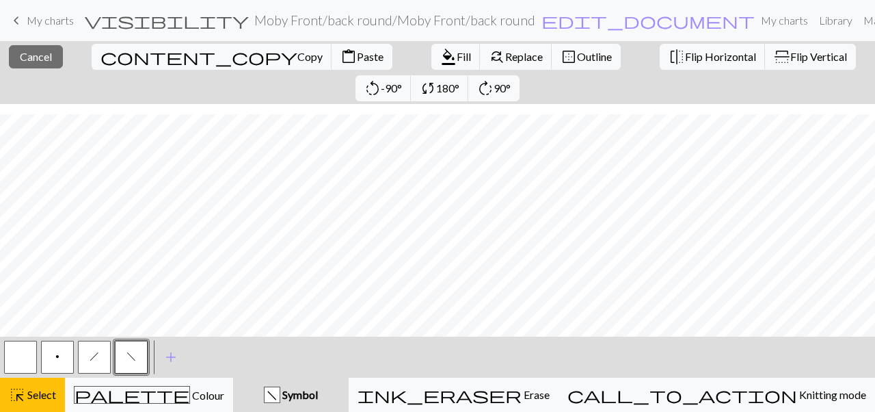
scroll to position [235, 0]
click at [86, 360] on button "h" at bounding box center [94, 357] width 33 height 33
click at [44, 396] on span "Select" at bounding box center [40, 394] width 31 height 13
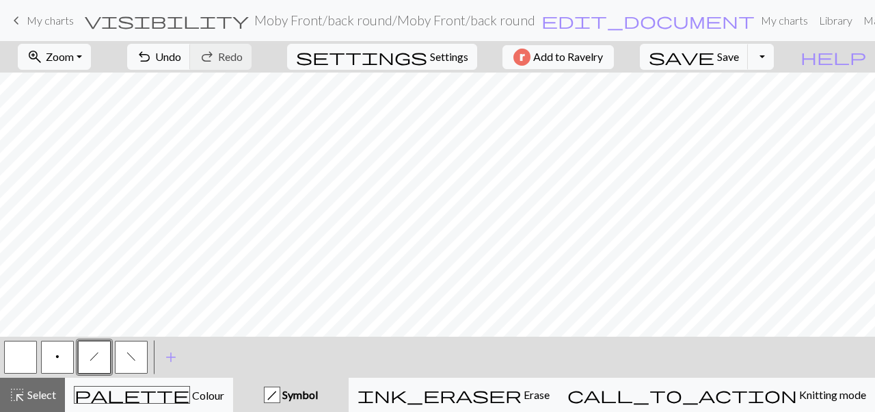
click at [126, 351] on button "f" at bounding box center [131, 357] width 33 height 33
click at [10, 406] on button "highlight_alt Select Select" at bounding box center [32, 394] width 65 height 34
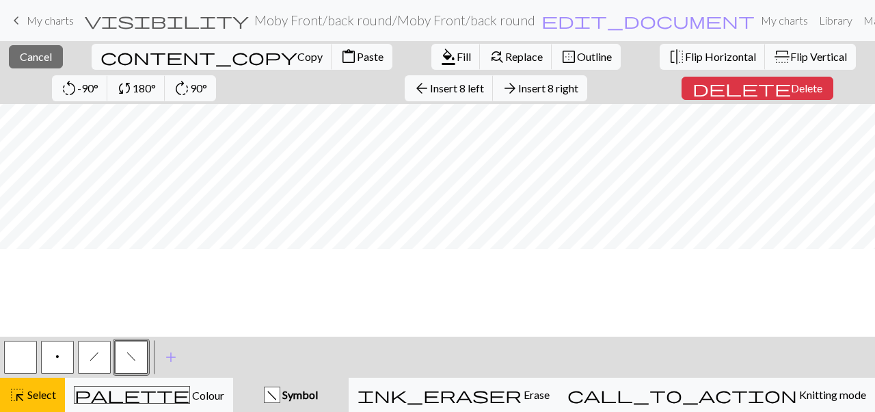
scroll to position [267, 0]
click at [341, 56] on span "content_paste" at bounding box center [349, 56] width 16 height 19
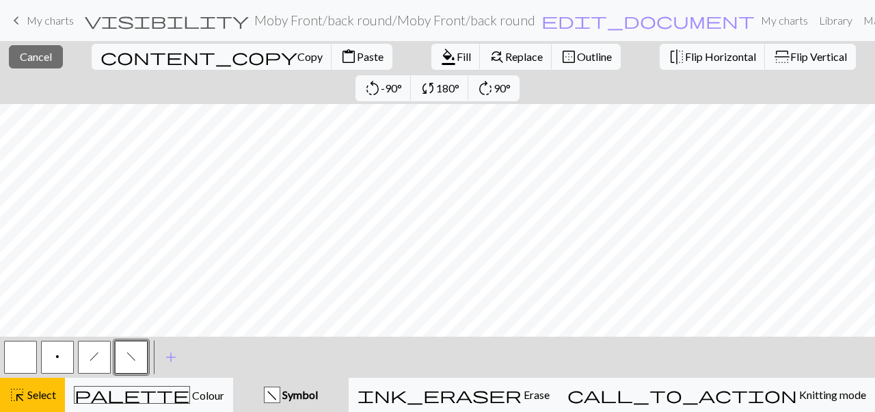
scroll to position [235, 0]
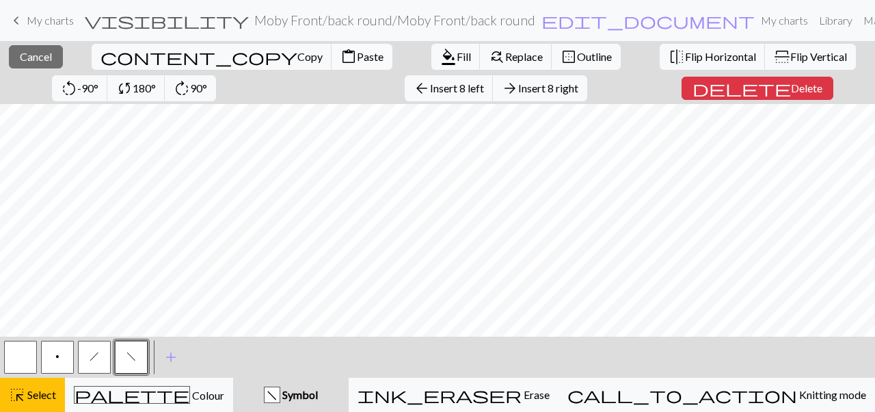
click at [357, 54] on span "Paste" at bounding box center [370, 56] width 27 height 13
click at [40, 57] on span "Cancel" at bounding box center [36, 56] width 32 height 13
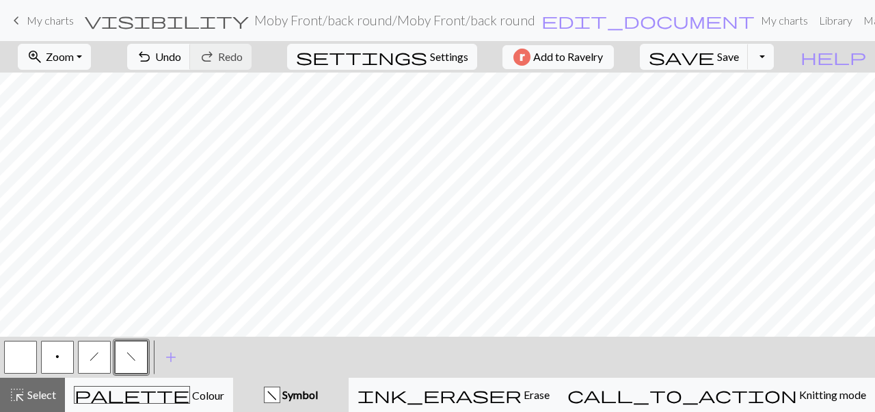
click at [96, 365] on button "h" at bounding box center [94, 357] width 33 height 33
click at [128, 357] on span "f" at bounding box center [132, 356] width 10 height 11
click at [414, 55] on span "settings" at bounding box center [361, 56] width 131 height 19
select select "aran"
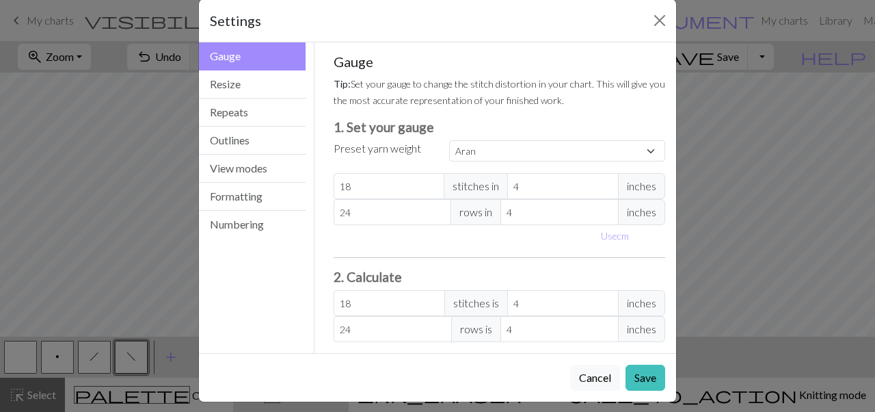
scroll to position [30, 0]
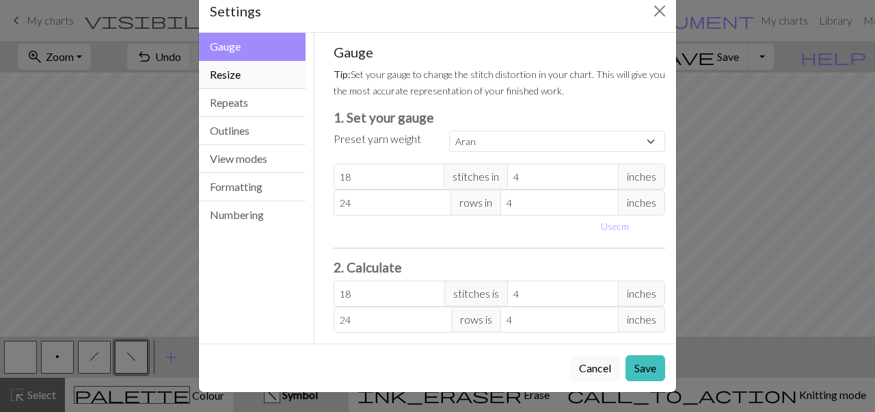
click at [252, 77] on button "Resize" at bounding box center [252, 75] width 107 height 28
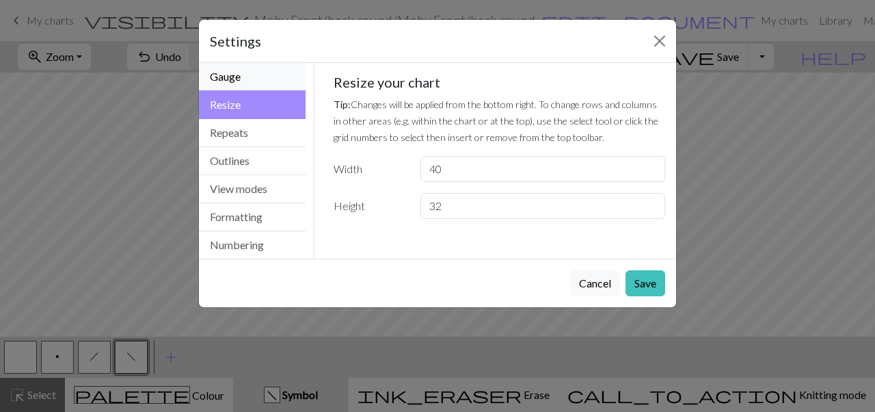
scroll to position [0, 0]
click at [602, 285] on button "Cancel" at bounding box center [595, 283] width 50 height 26
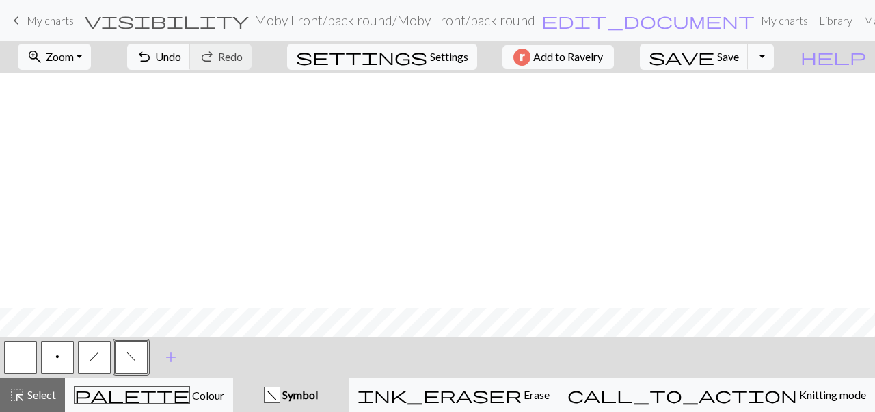
scroll to position [235, 0]
click at [36, 408] on button "highlight_alt Select Select" at bounding box center [32, 394] width 65 height 34
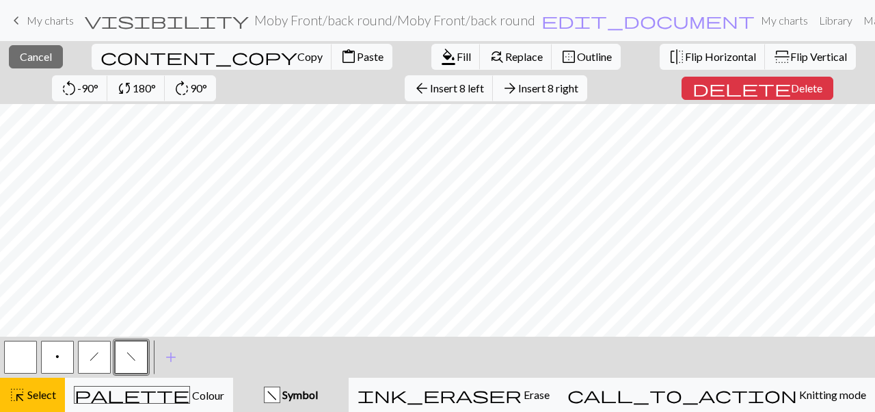
click at [518, 88] on span "Insert 8 right" at bounding box center [548, 87] width 60 height 13
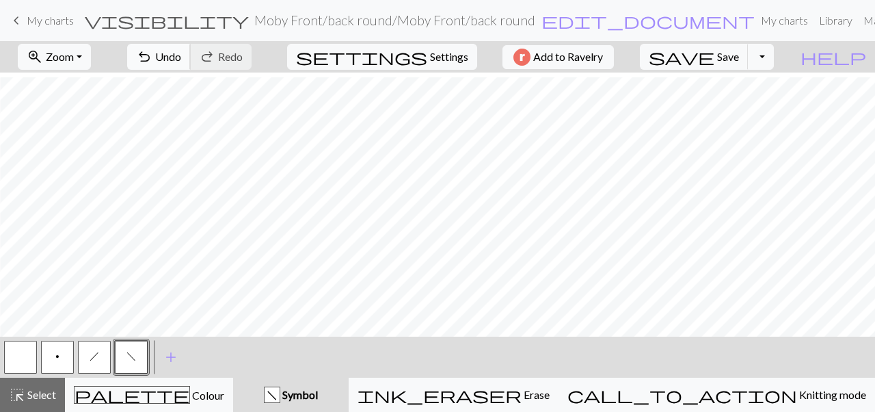
scroll to position [235, 70]
click at [51, 394] on span "Select" at bounding box center [40, 394] width 31 height 13
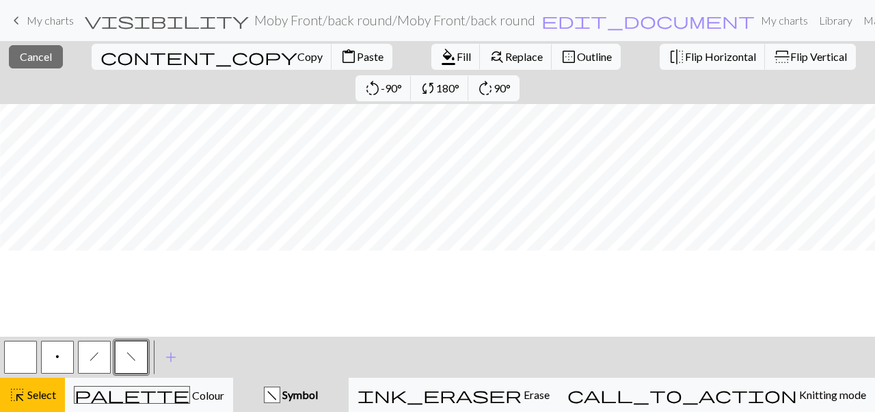
scroll to position [25, 70]
click at [297, 55] on span "Copy" at bounding box center [309, 56] width 25 height 13
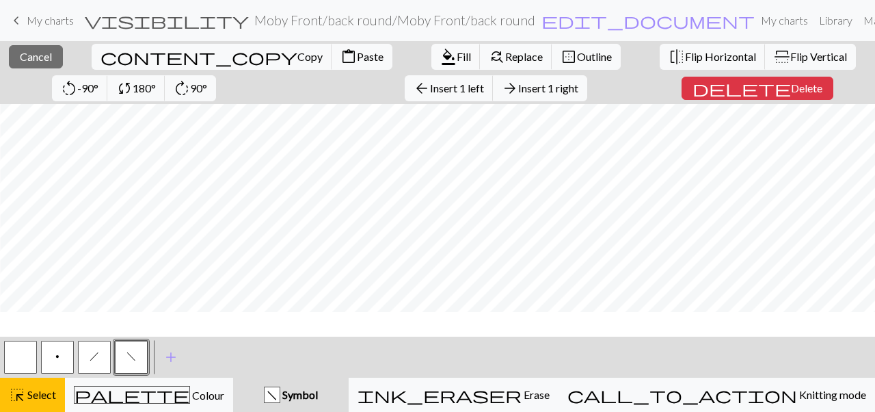
scroll to position [0, 70]
click at [518, 88] on span "Insert 2 right" at bounding box center [548, 87] width 60 height 13
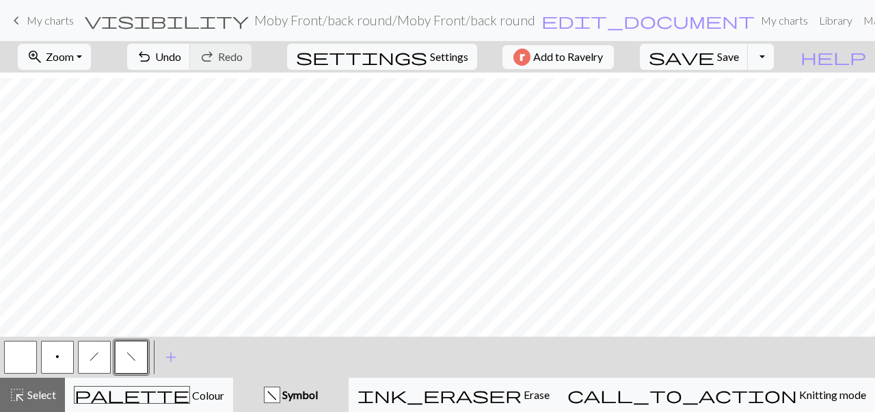
scroll to position [235, 107]
click at [42, 408] on button "highlight_alt Select Select" at bounding box center [32, 394] width 65 height 34
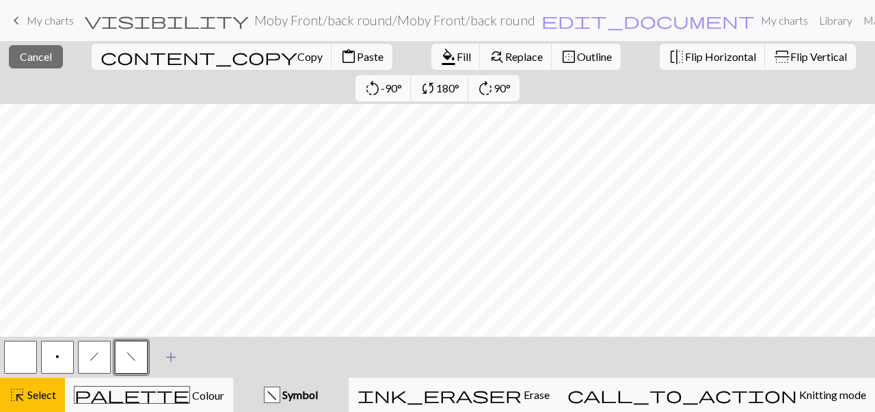
scroll to position [161, 107]
click at [357, 60] on span "Paste" at bounding box center [370, 56] width 27 height 13
click at [332, 64] on button "content_paste Paste" at bounding box center [362, 57] width 61 height 26
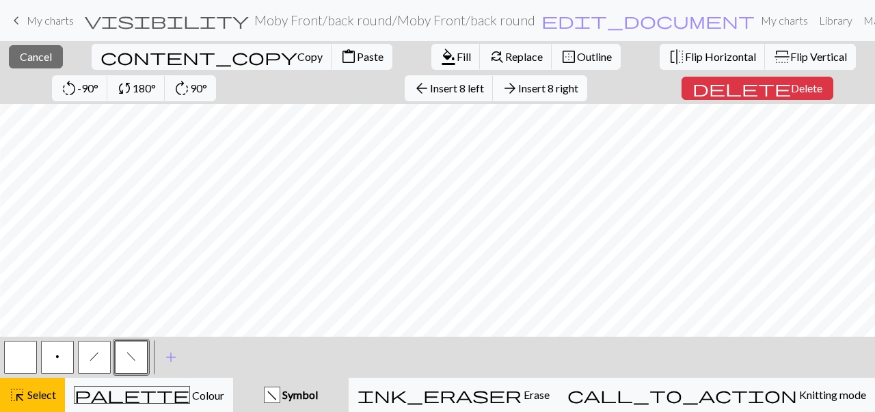
click at [493, 94] on button "arrow_forward Insert 8 right" at bounding box center [540, 88] width 94 height 26
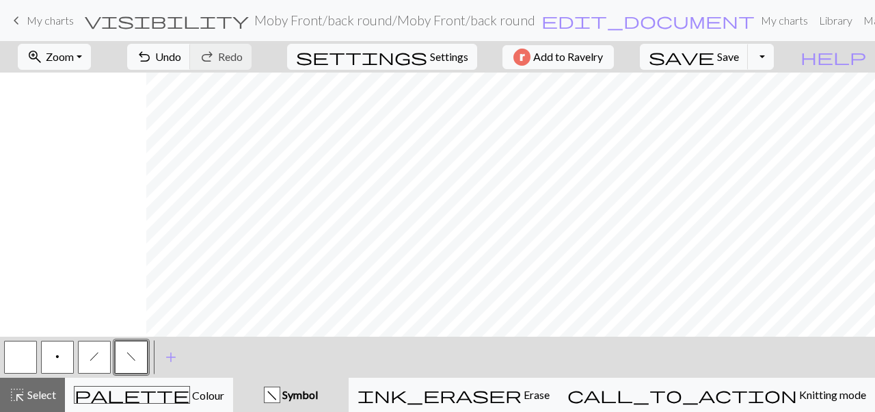
scroll to position [235, 253]
click at [25, 395] on span "highlight_alt" at bounding box center [17, 394] width 16 height 19
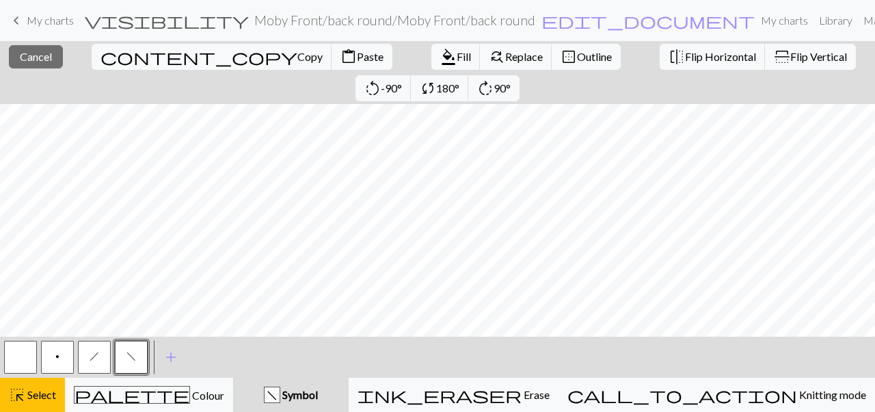
scroll to position [176, 253]
click at [357, 54] on span "Paste" at bounding box center [370, 56] width 27 height 13
click at [107, 359] on button "h" at bounding box center [94, 357] width 33 height 33
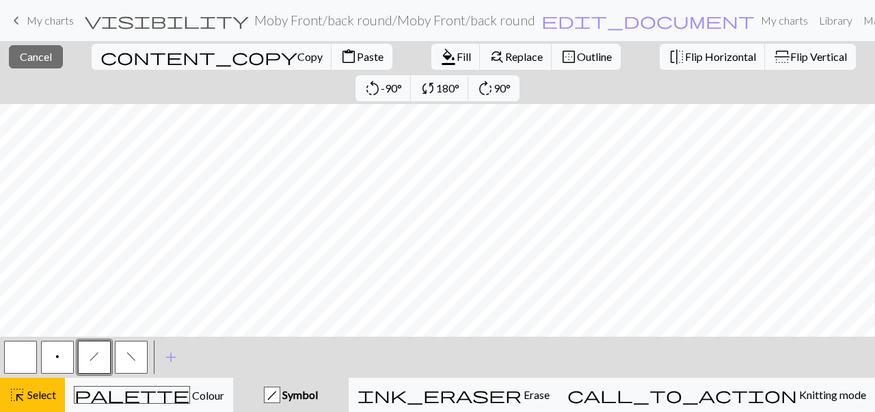
click at [341, 57] on span "content_paste" at bounding box center [349, 56] width 16 height 19
click at [137, 353] on button "f" at bounding box center [131, 357] width 33 height 33
click at [44, 390] on span "Select" at bounding box center [40, 394] width 31 height 13
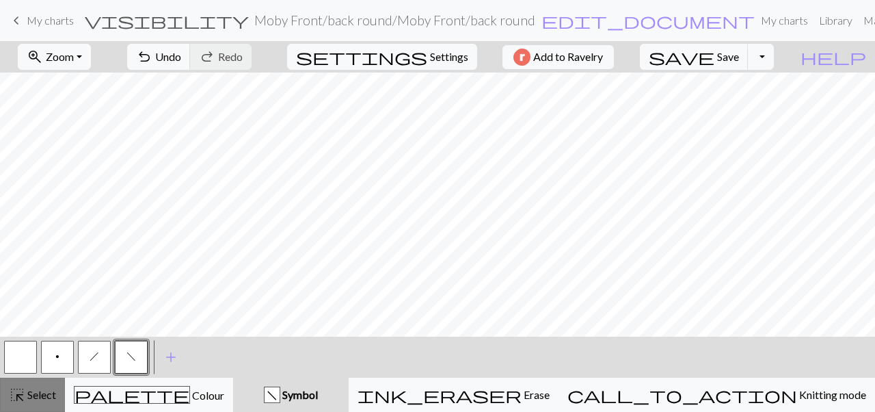
click at [29, 401] on div "highlight_alt Select Select" at bounding box center [32, 394] width 47 height 16
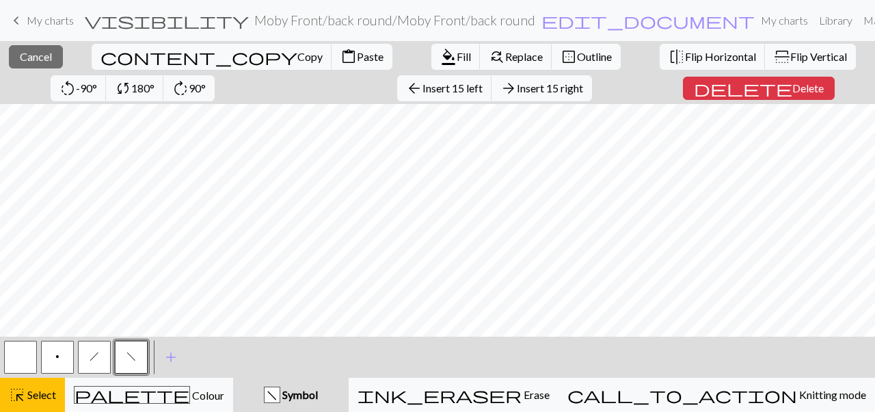
scroll to position [267, 253]
click at [605, 361] on div "< p h f > add Add a symbol" at bounding box center [437, 356] width 875 height 41
click at [546, 85] on div "close Cancel content_copy Copy content_paste Paste format_color_fill Fill find_…" at bounding box center [437, 72] width 875 height 63
click at [20, 52] on span "Cancel" at bounding box center [36, 56] width 32 height 13
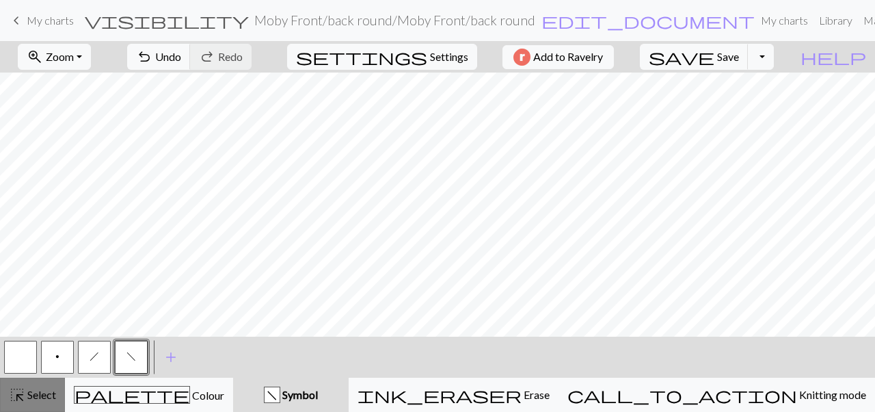
click at [37, 395] on span "Select" at bounding box center [40, 394] width 31 height 13
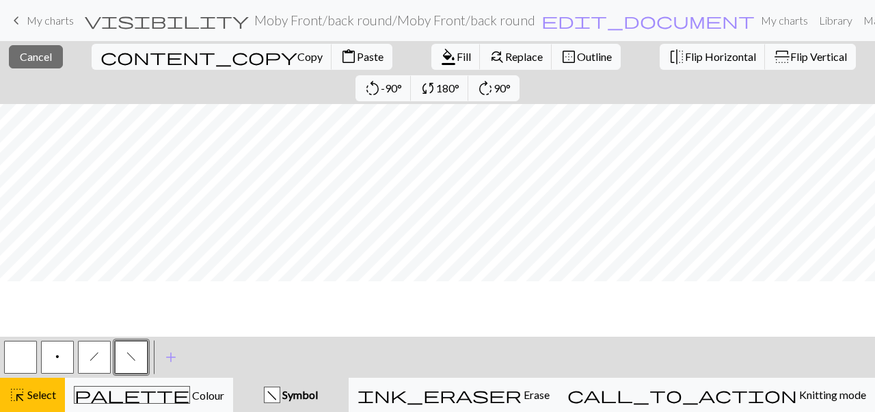
scroll to position [0, 253]
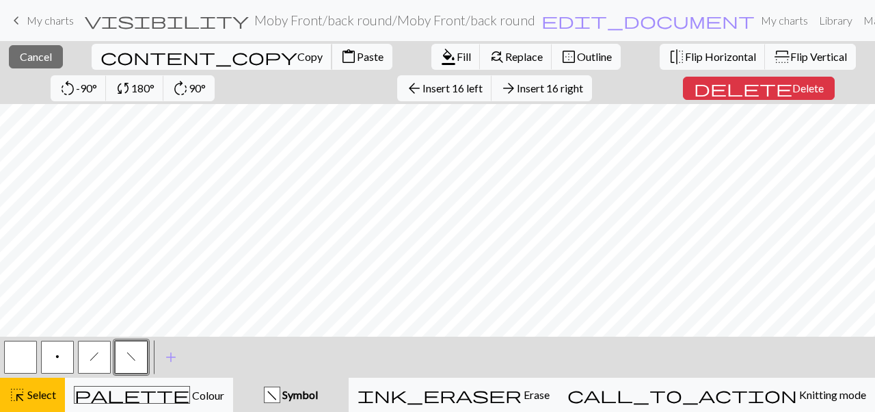
click at [297, 55] on span "Copy" at bounding box center [309, 56] width 25 height 13
click at [517, 90] on span "Insert 16 right" at bounding box center [550, 87] width 66 height 13
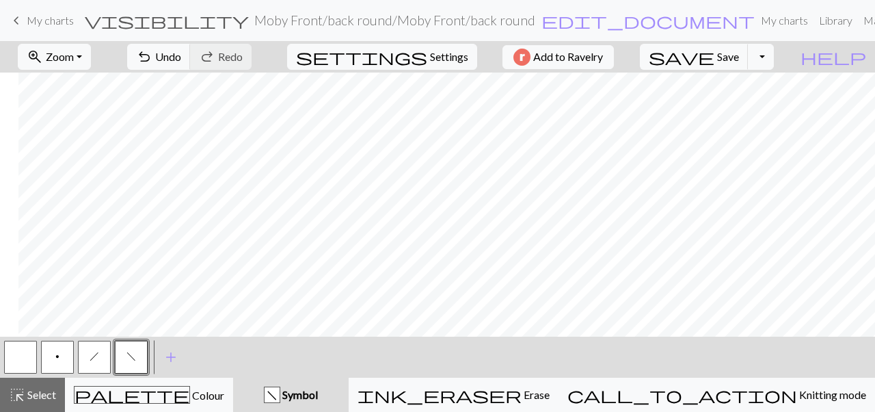
scroll to position [0, 544]
click at [20, 394] on span "highlight_alt" at bounding box center [17, 394] width 16 height 19
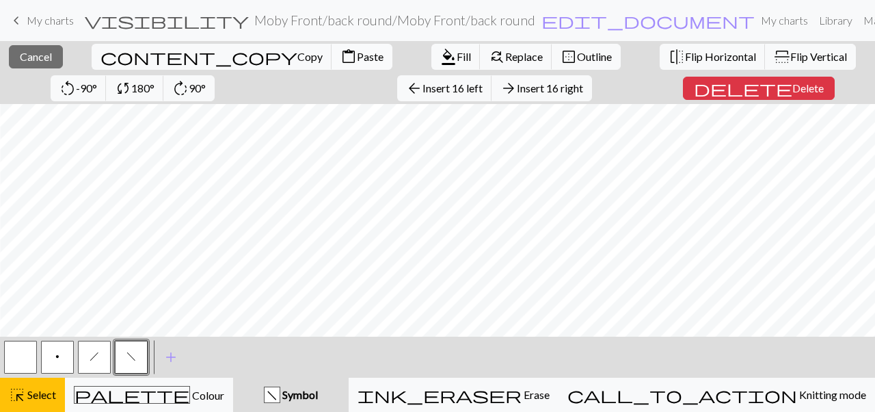
click at [357, 53] on span "Paste" at bounding box center [370, 56] width 27 height 13
click at [518, 90] on span "Insert 8 right" at bounding box center [548, 87] width 60 height 13
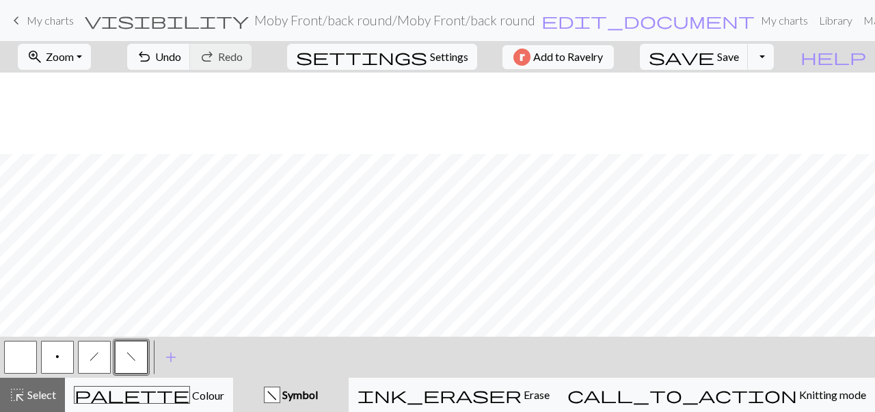
scroll to position [235, 691]
click at [31, 398] on span "Select" at bounding box center [40, 394] width 31 height 13
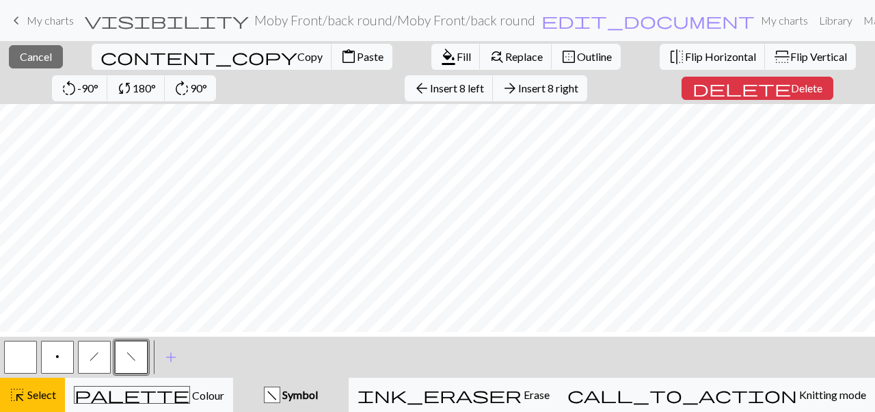
scroll to position [0, 691]
click at [297, 53] on span "Copy" at bounding box center [309, 56] width 25 height 13
click at [357, 62] on span "Paste" at bounding box center [370, 56] width 27 height 13
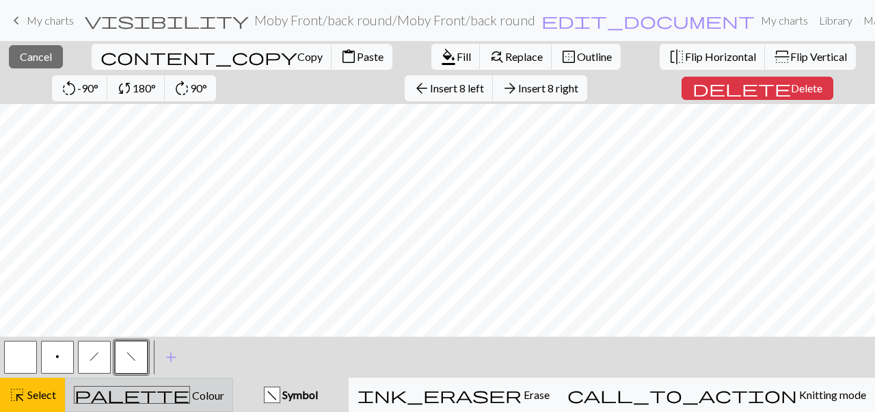
click at [199, 401] on div "palette Colour Colour" at bounding box center [149, 395] width 150 height 18
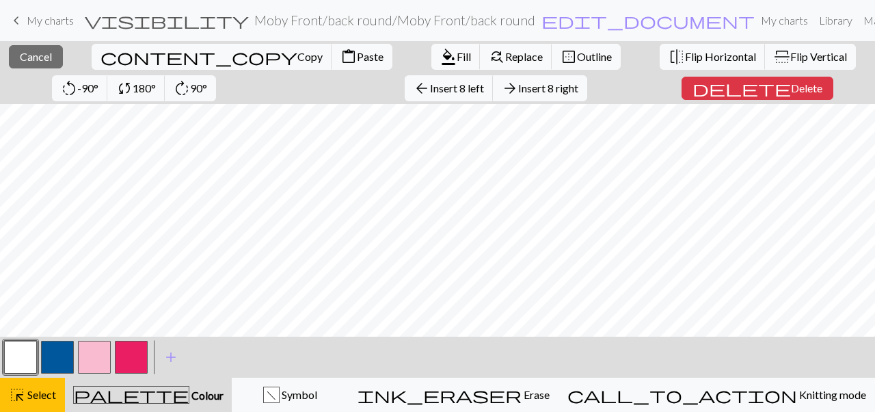
click at [20, 360] on button "button" at bounding box center [20, 357] width 33 height 33
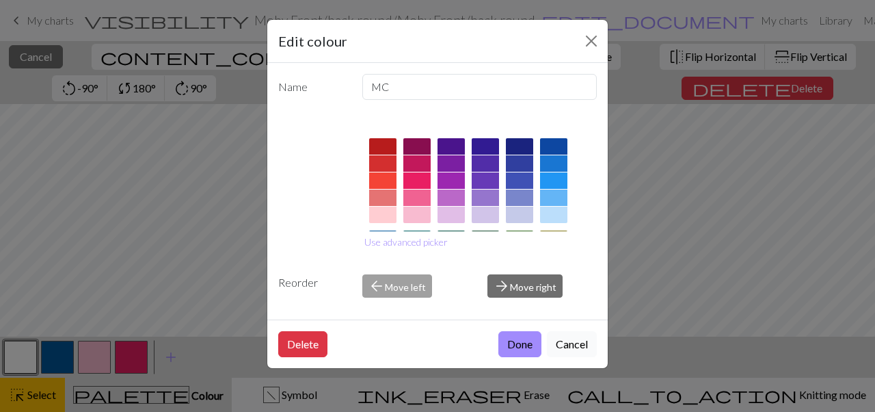
click at [584, 341] on button "Cancel" at bounding box center [572, 344] width 50 height 26
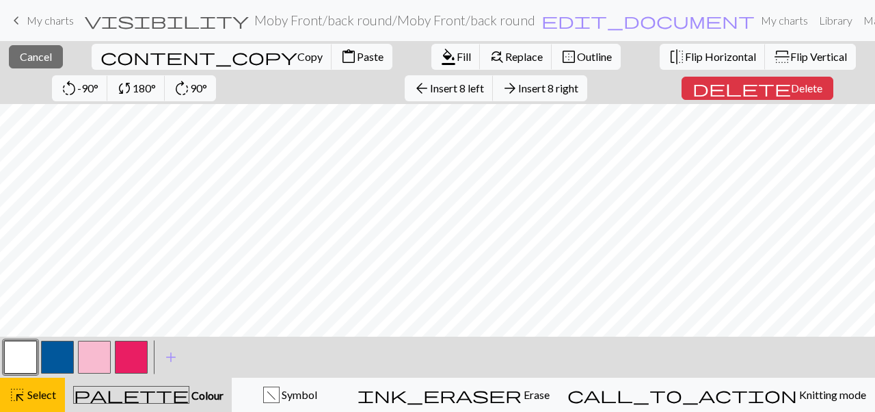
scroll to position [235, 524]
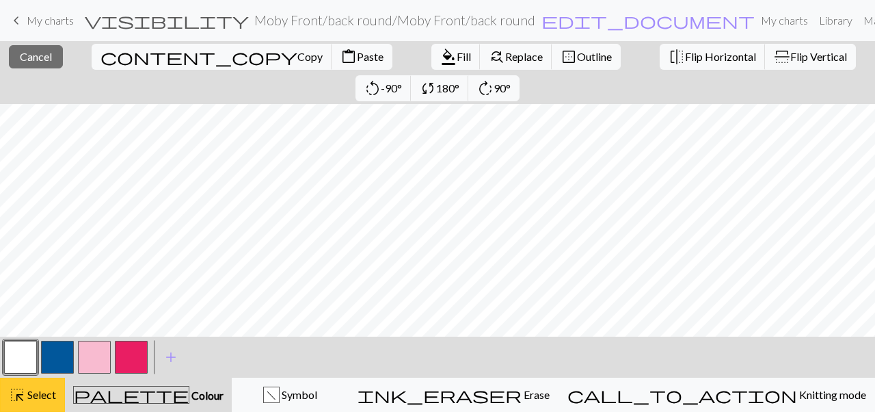
click at [19, 404] on span "highlight_alt" at bounding box center [17, 394] width 16 height 19
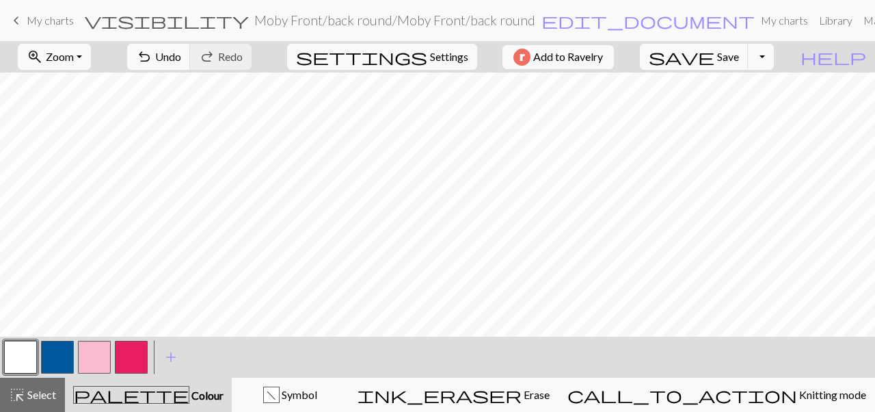
scroll to position [235, 691]
click at [298, 392] on div "f Symbol" at bounding box center [290, 394] width 99 height 16
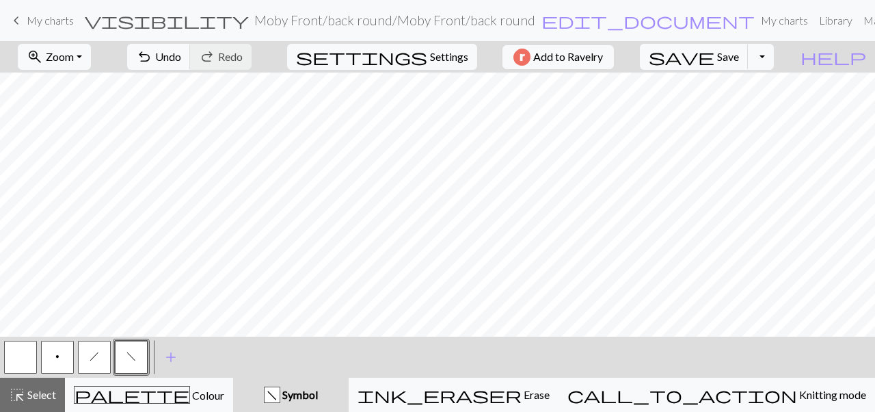
click at [12, 349] on button "button" at bounding box center [20, 357] width 33 height 33
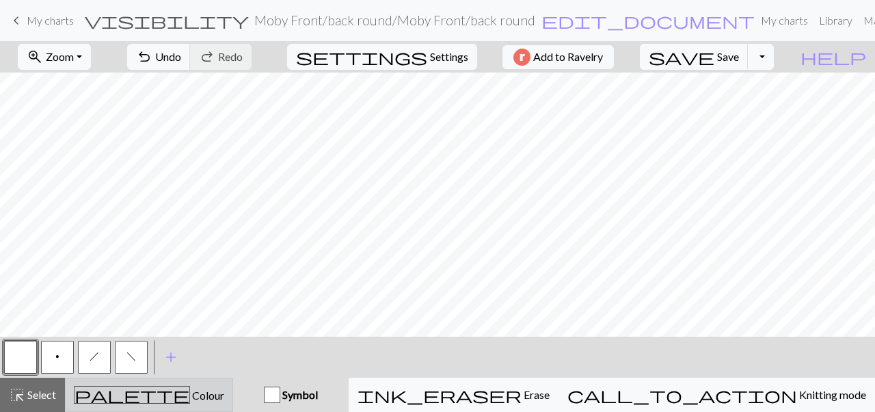
click at [211, 399] on div "palette Colour Colour" at bounding box center [149, 395] width 150 height 18
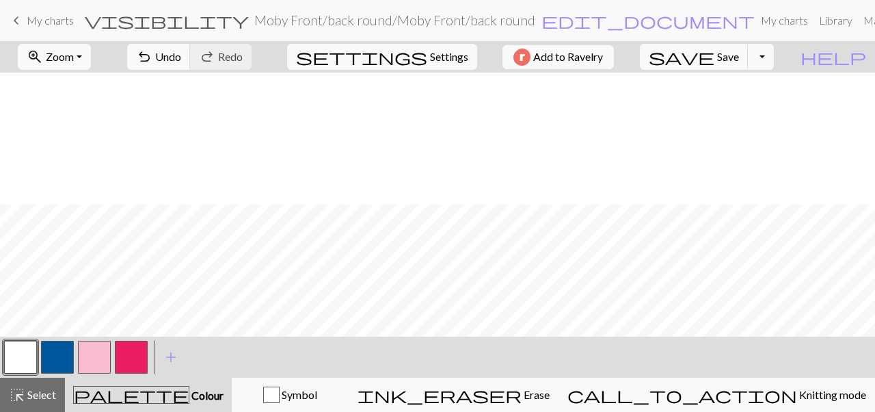
scroll to position [235, 691]
click at [123, 362] on button "button" at bounding box center [131, 357] width 33 height 33
click at [54, 368] on button "button" at bounding box center [57, 357] width 33 height 33
click at [6, 359] on button "button" at bounding box center [20, 357] width 33 height 33
click at [51, 354] on button "button" at bounding box center [57, 357] width 33 height 33
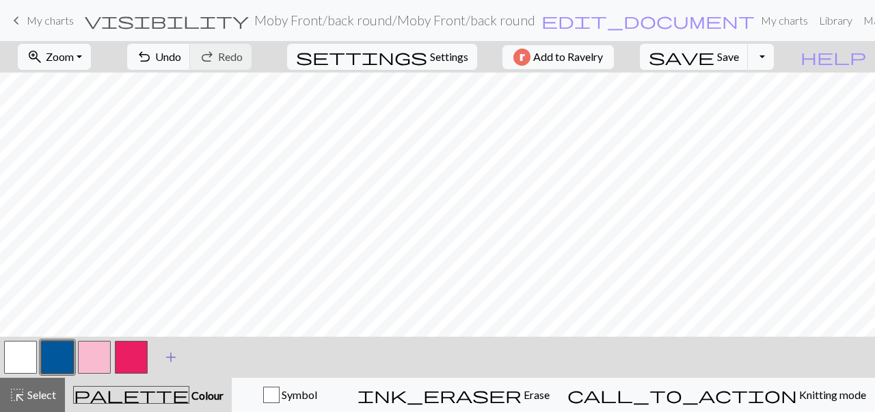
click at [163, 360] on span "add" at bounding box center [171, 356] width 16 height 19
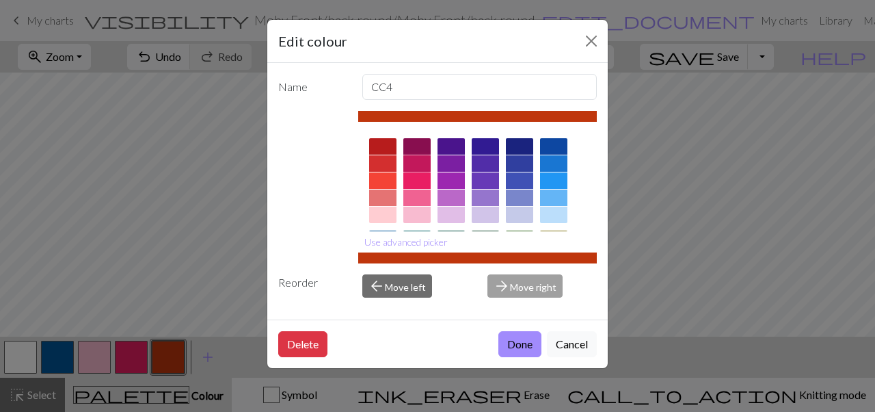
click at [422, 160] on div at bounding box center [416, 163] width 27 height 16
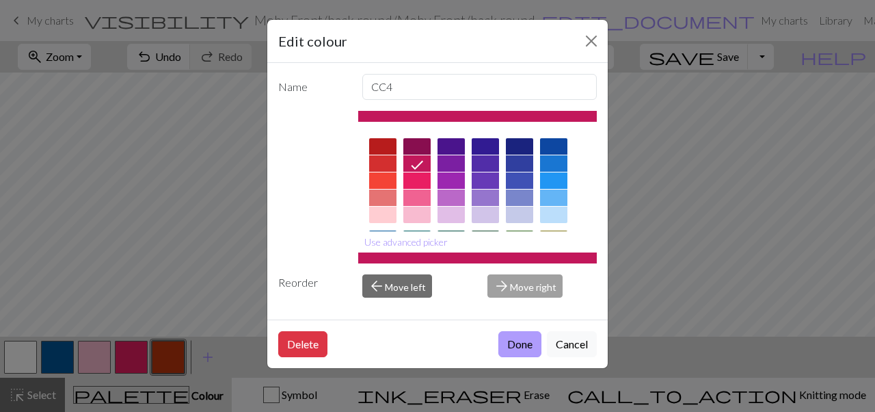
click at [512, 335] on button "Done" at bounding box center [520, 344] width 43 height 26
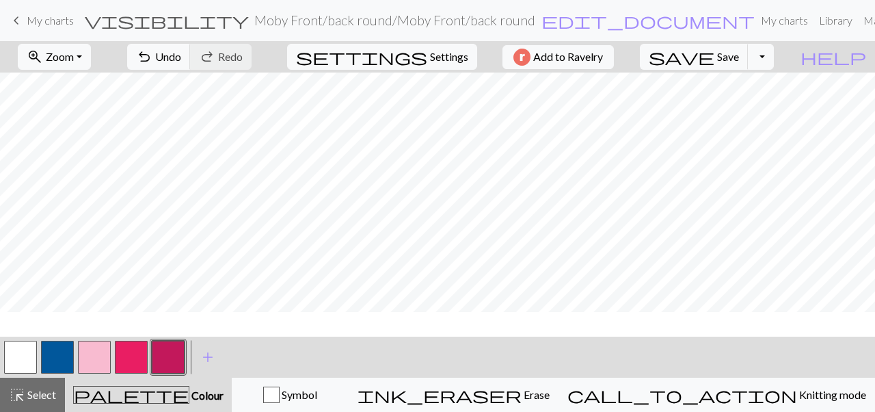
scroll to position [0, 317]
click at [21, 361] on button "button" at bounding box center [20, 357] width 33 height 33
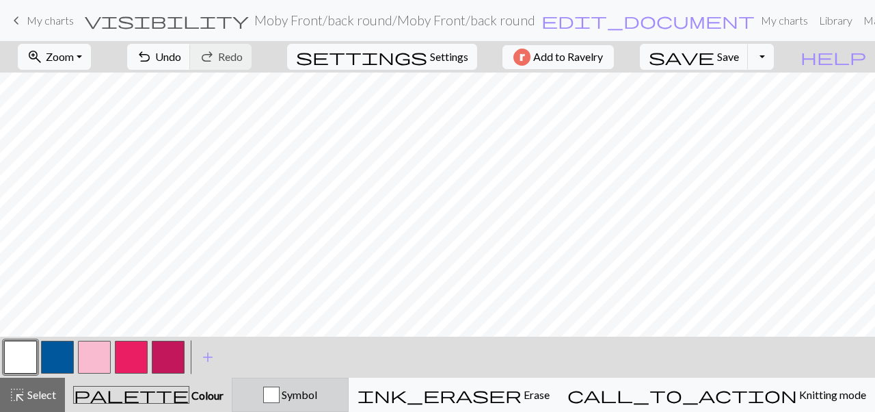
click at [303, 382] on button "Symbol" at bounding box center [290, 394] width 117 height 34
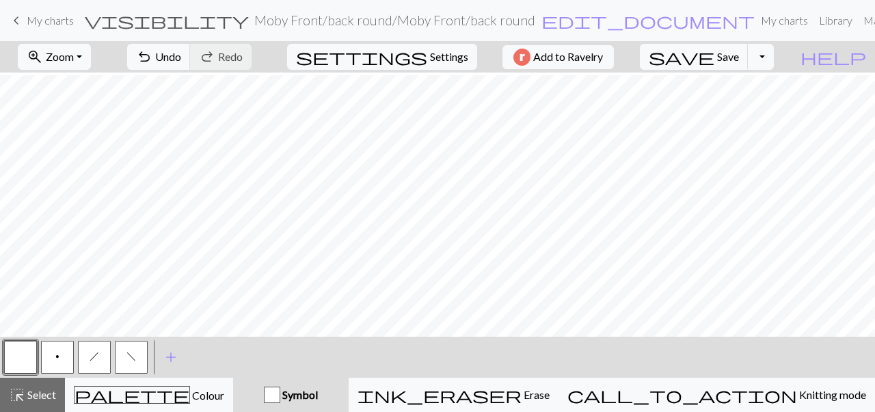
scroll to position [173, 0]
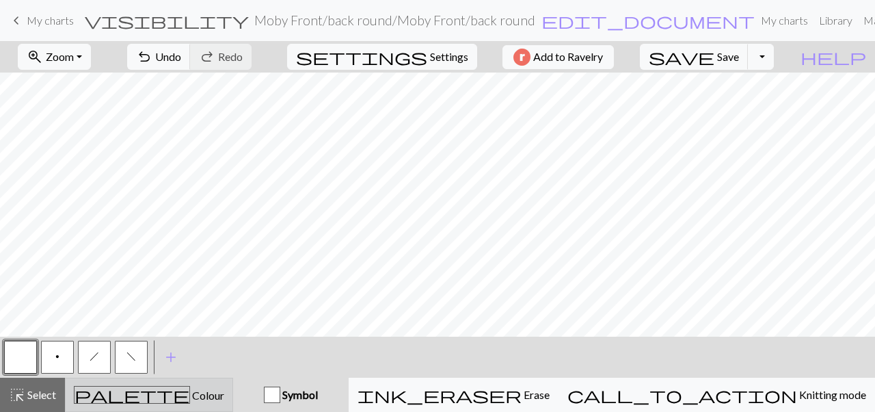
click at [144, 405] on button "palette Colour Colour" at bounding box center [149, 394] width 168 height 34
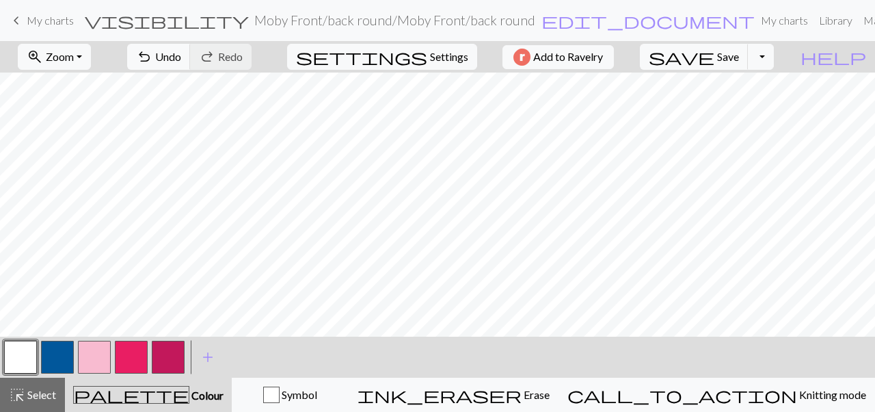
click at [137, 359] on button "button" at bounding box center [131, 357] width 33 height 33
click at [65, 349] on button "button" at bounding box center [57, 357] width 33 height 33
click at [739, 53] on span "Save" at bounding box center [728, 56] width 22 height 13
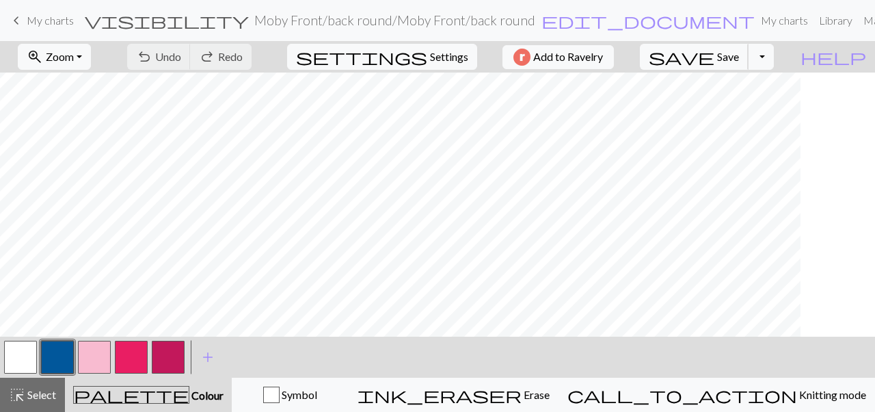
scroll to position [235, 0]
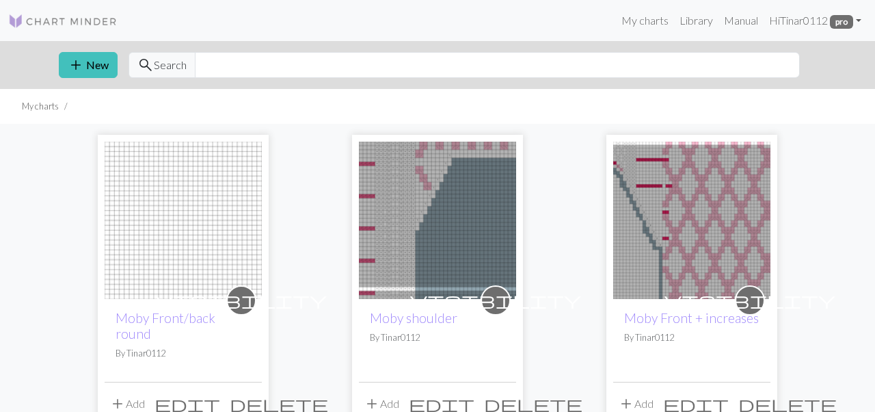
click at [640, 230] on img at bounding box center [691, 220] width 157 height 157
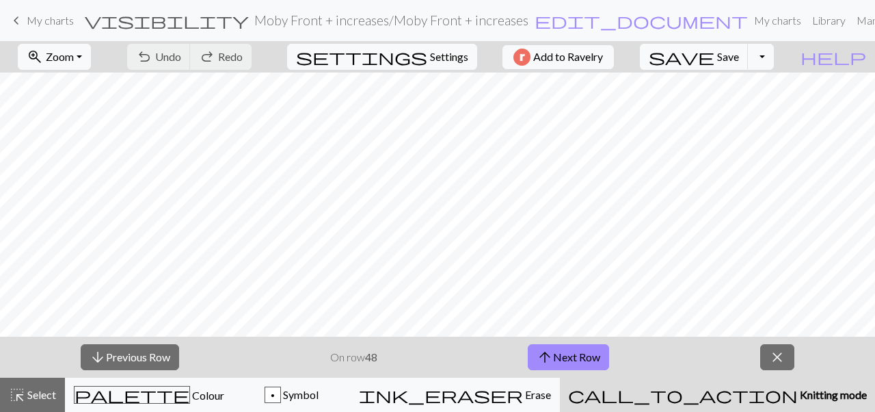
click at [47, 26] on span "My charts" at bounding box center [50, 20] width 47 height 13
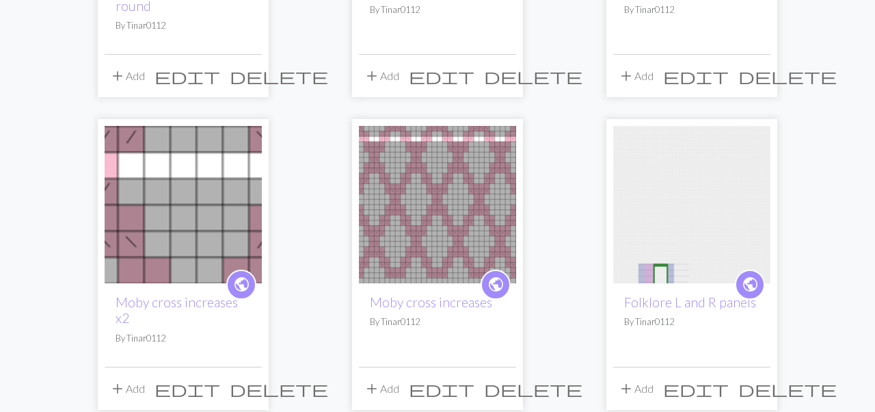
scroll to position [338, 0]
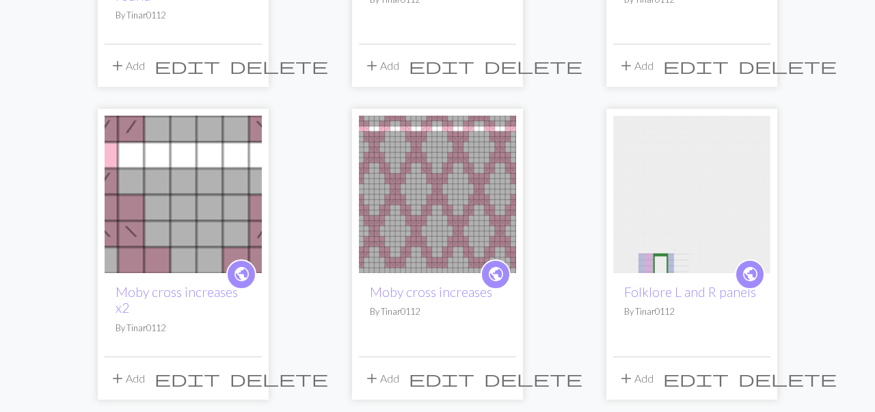
click at [174, 217] on img at bounding box center [183, 194] width 157 height 157
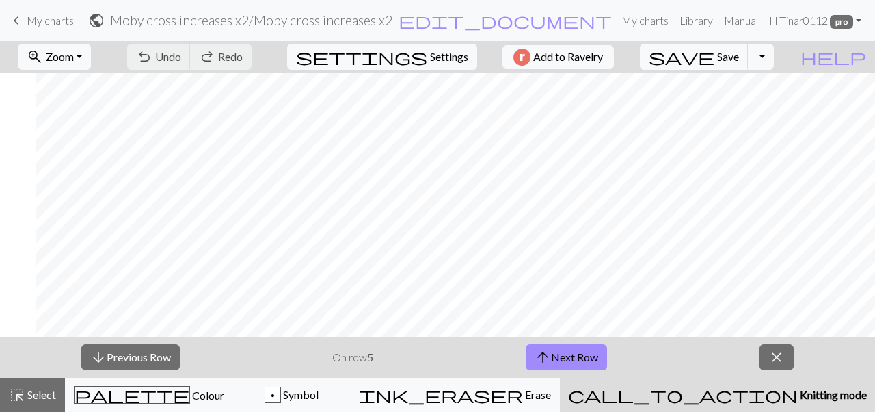
scroll to position [0, 344]
click at [12, 21] on span "keyboard_arrow_left" at bounding box center [16, 20] width 16 height 19
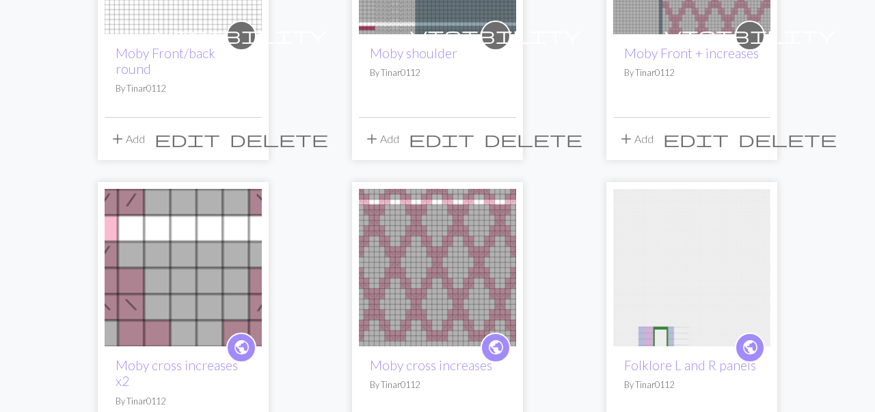
scroll to position [263, 0]
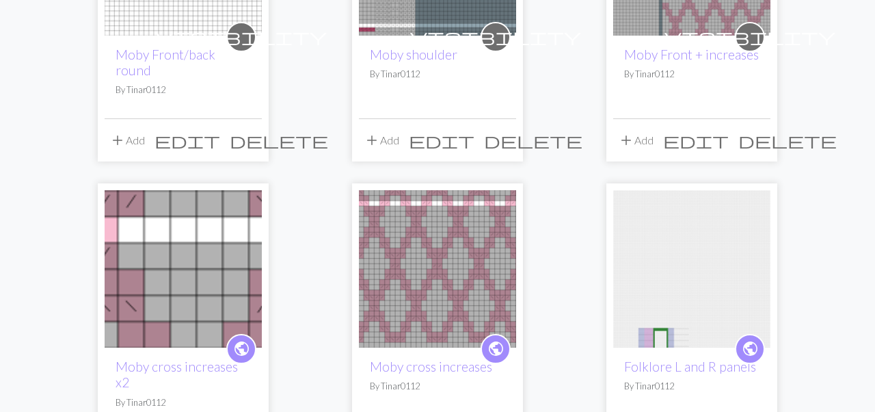
click at [477, 274] on img at bounding box center [437, 268] width 157 height 157
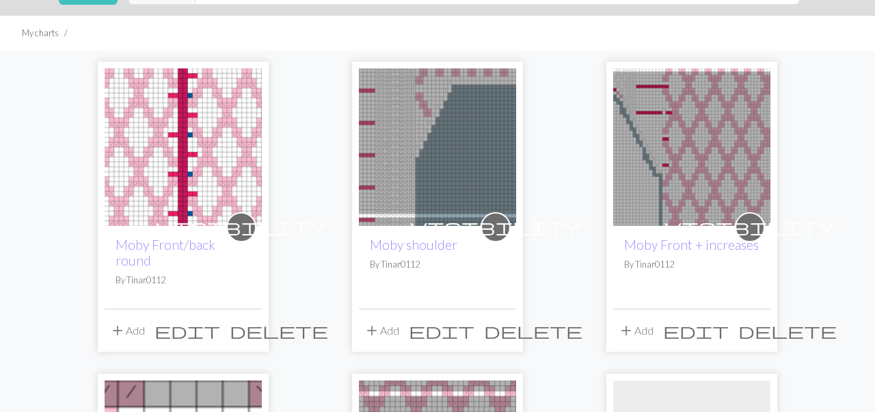
scroll to position [78, 0]
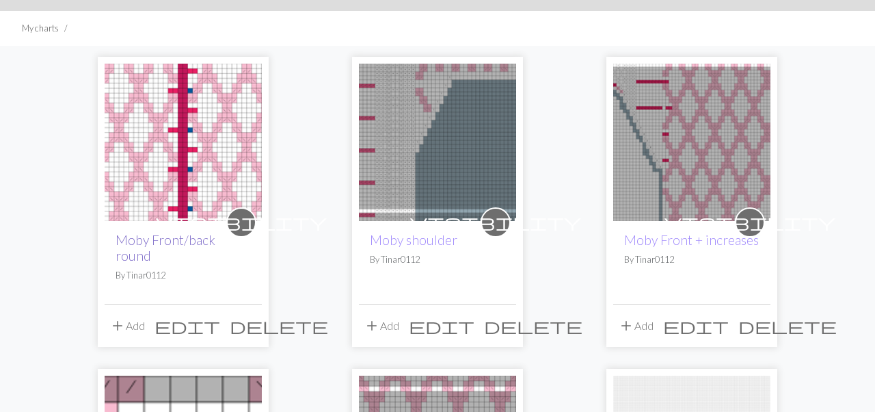
click at [161, 240] on link "Moby Front/back round" at bounding box center [166, 247] width 100 height 31
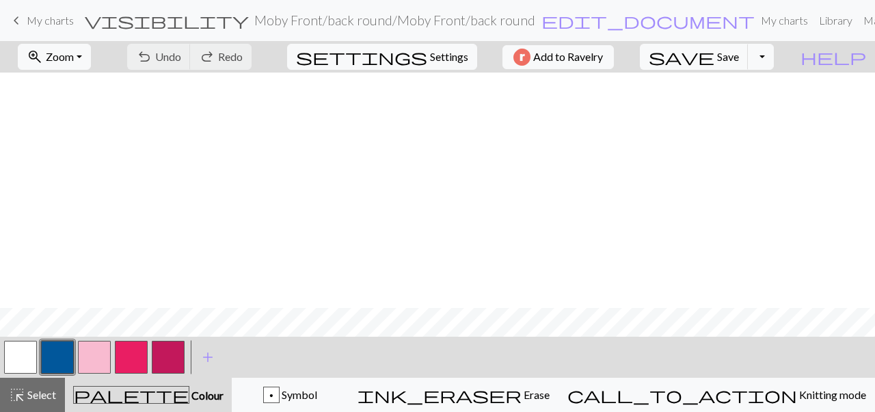
scroll to position [235, 0]
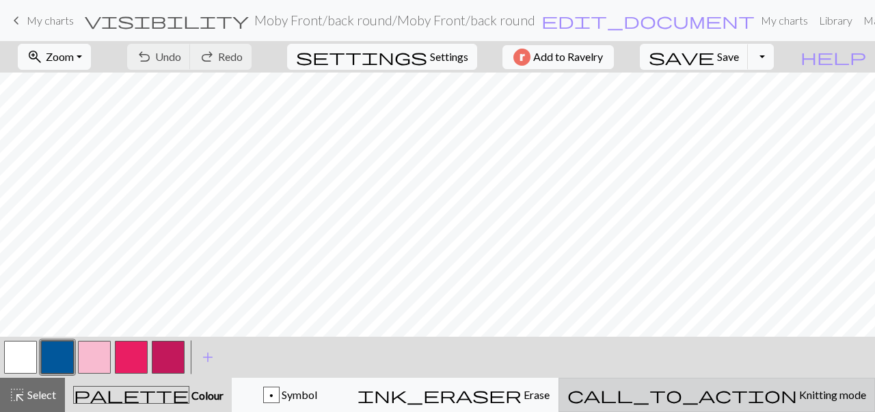
click at [797, 399] on span "Knitting mode" at bounding box center [831, 394] width 69 height 13
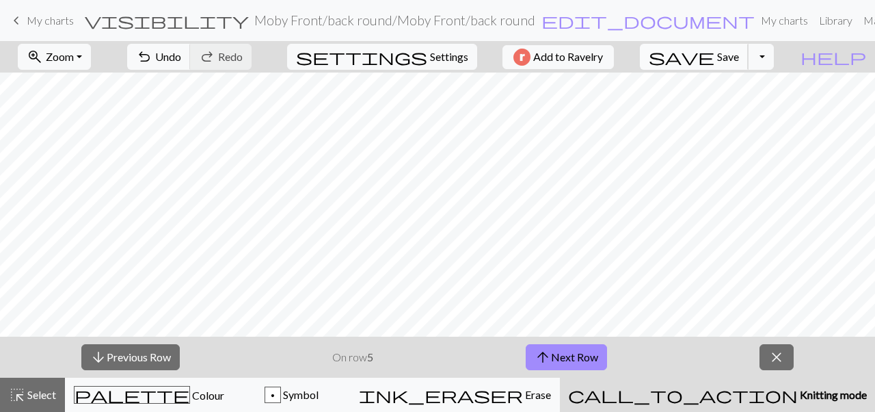
click at [739, 62] on span "Save" at bounding box center [728, 56] width 22 height 13
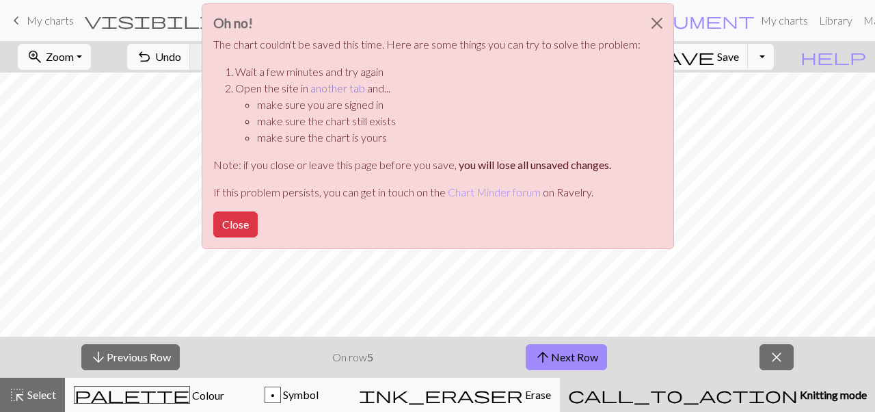
click at [341, 83] on link "another tab" at bounding box center [337, 87] width 55 height 13
click at [240, 221] on button "Close" at bounding box center [235, 224] width 44 height 26
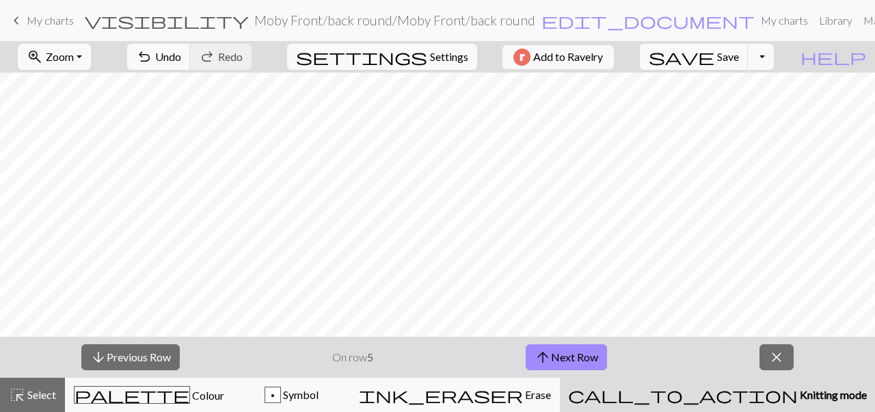
click at [715, 53] on div "save Save Save Toggle Dropdown file_copy Save a copy save_alt Download" at bounding box center [707, 56] width 155 height 31
click at [715, 57] on span "save" at bounding box center [682, 56] width 66 height 19
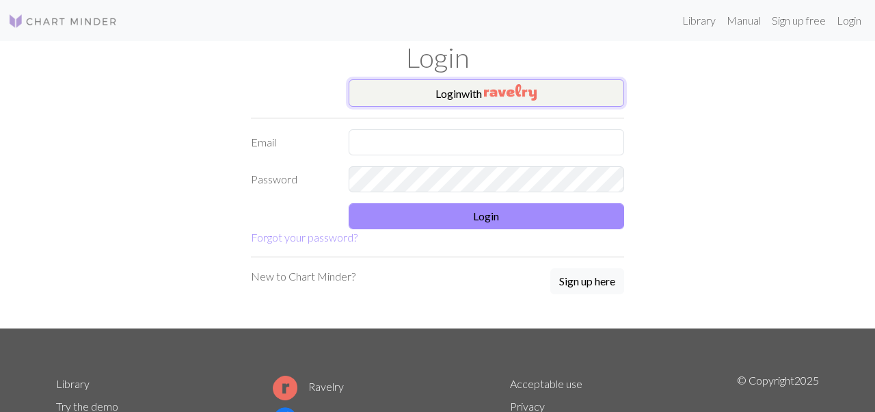
click at [465, 92] on button "Login with" at bounding box center [487, 92] width 276 height 27
